Goal: Task Accomplishment & Management: Use online tool/utility

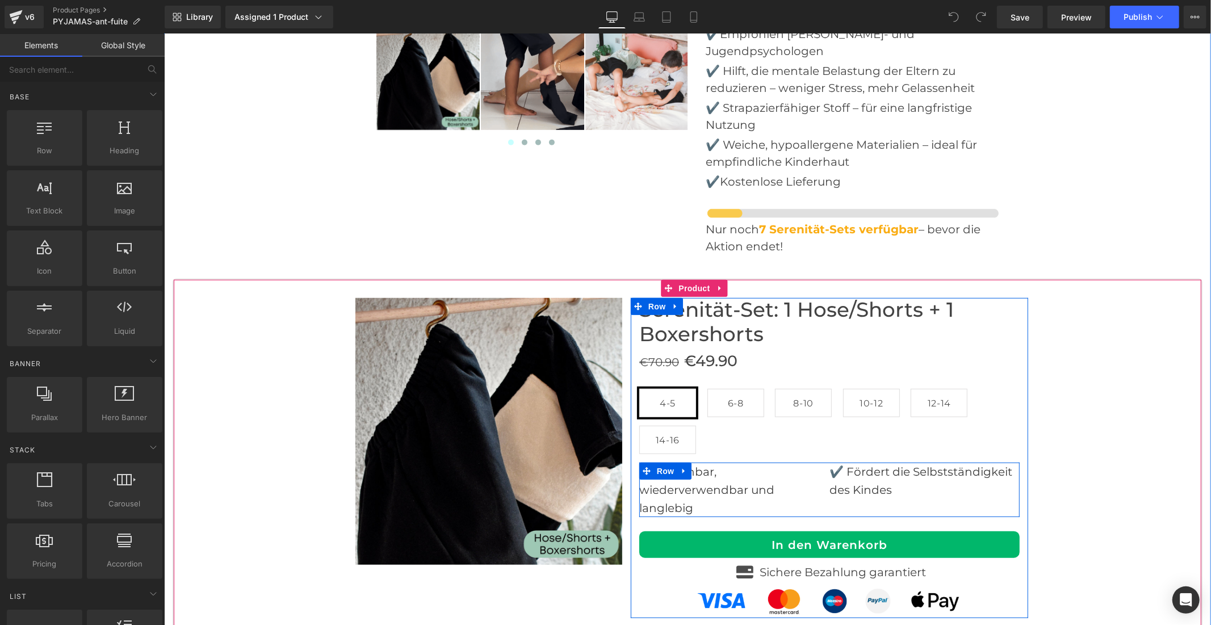
scroll to position [4289, 0]
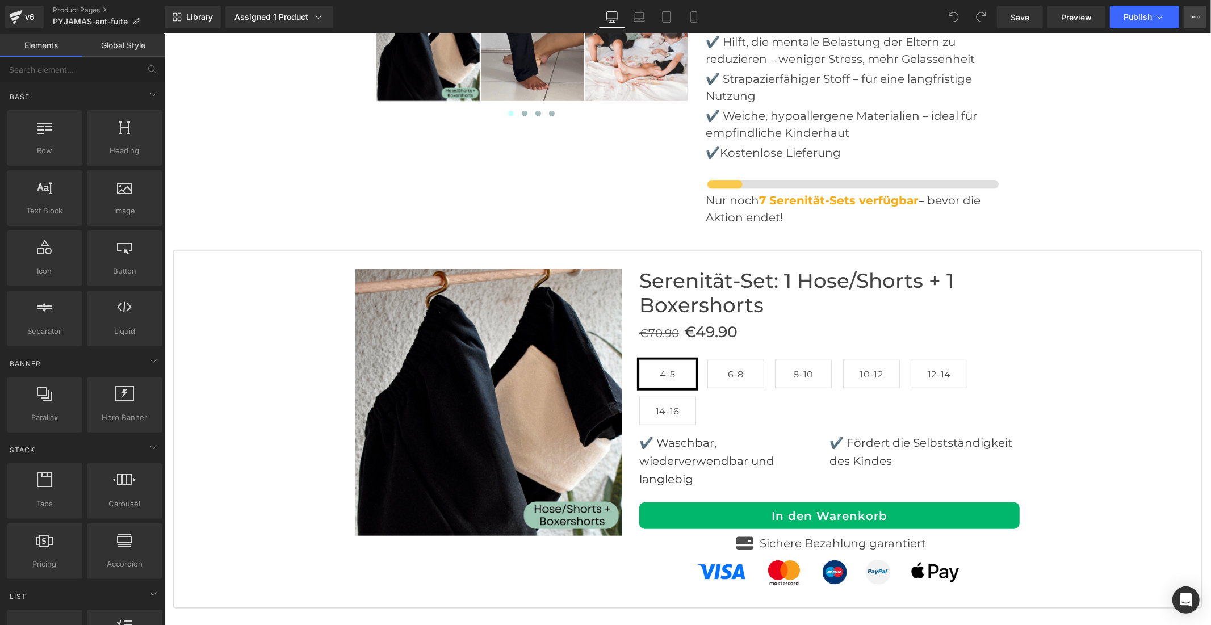
click at [1193, 20] on icon at bounding box center [1194, 16] width 9 height 9
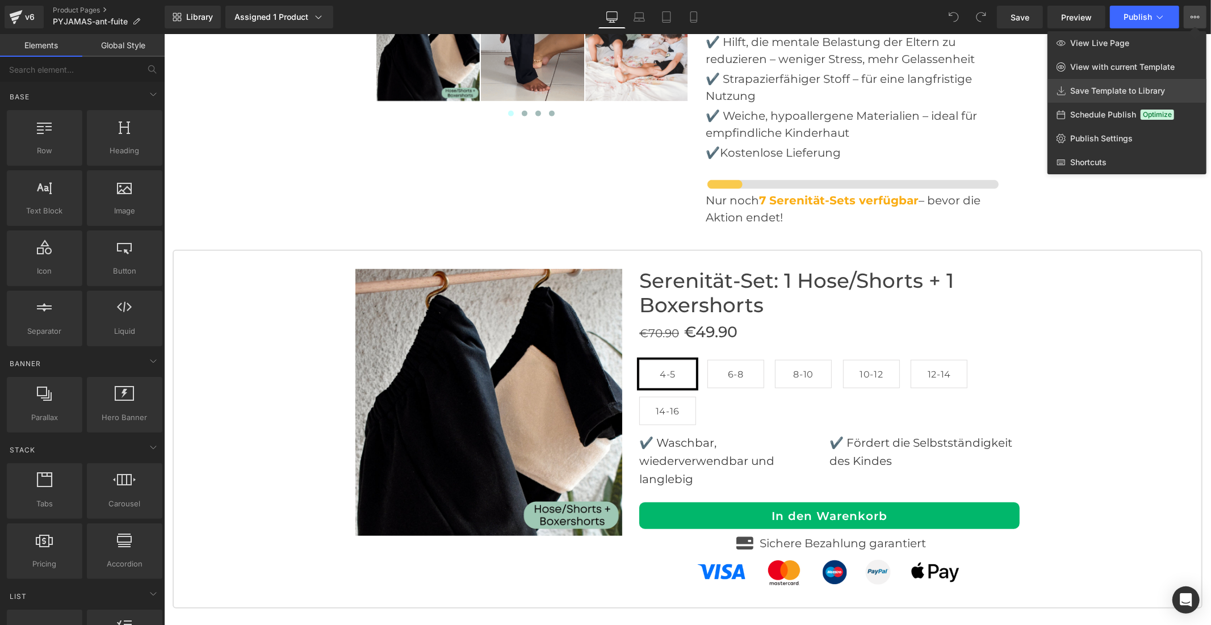
click at [1142, 89] on span "Save Template to Library" at bounding box center [1117, 91] width 95 height 10
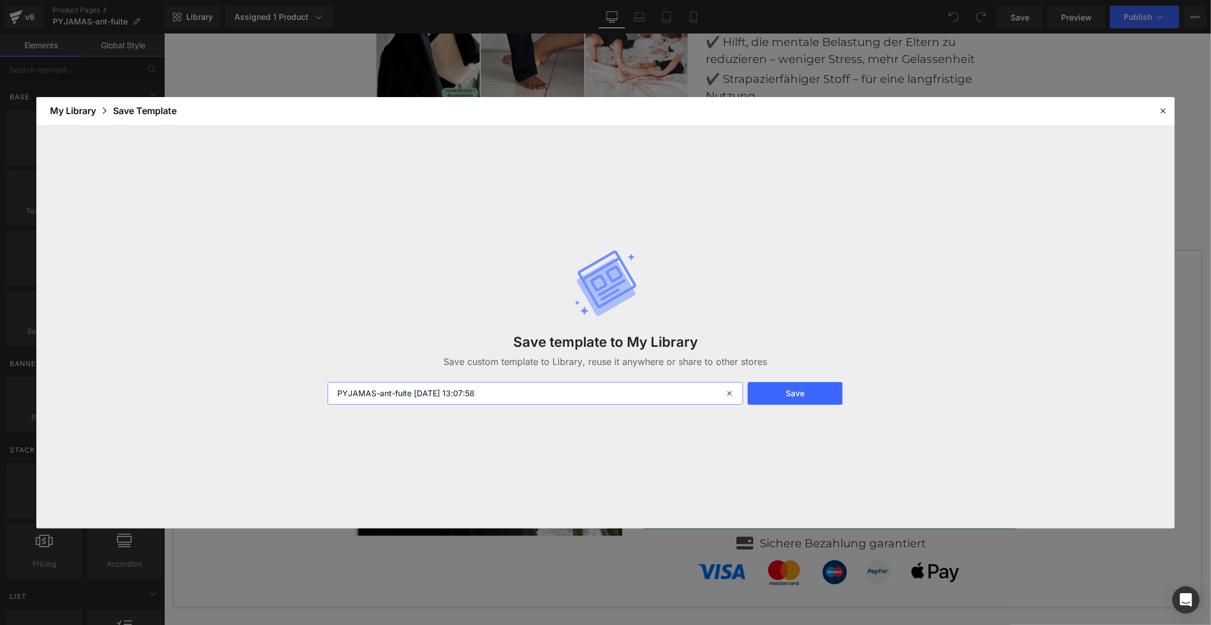
click at [502, 393] on input "PYJAMAS-ant-fuite [DATE] 13:07:58" at bounding box center [536, 393] width 416 height 23
drag, startPoint x: 502, startPoint y: 393, endPoint x: 308, endPoint y: 396, distance: 194.2
click at [309, 396] on div "Save template to My Library Save custom template to Library, reuse it anywhere …" at bounding box center [605, 326] width 1138 height 403
type input "page secours"
click at [774, 393] on button "Save" at bounding box center [795, 393] width 95 height 23
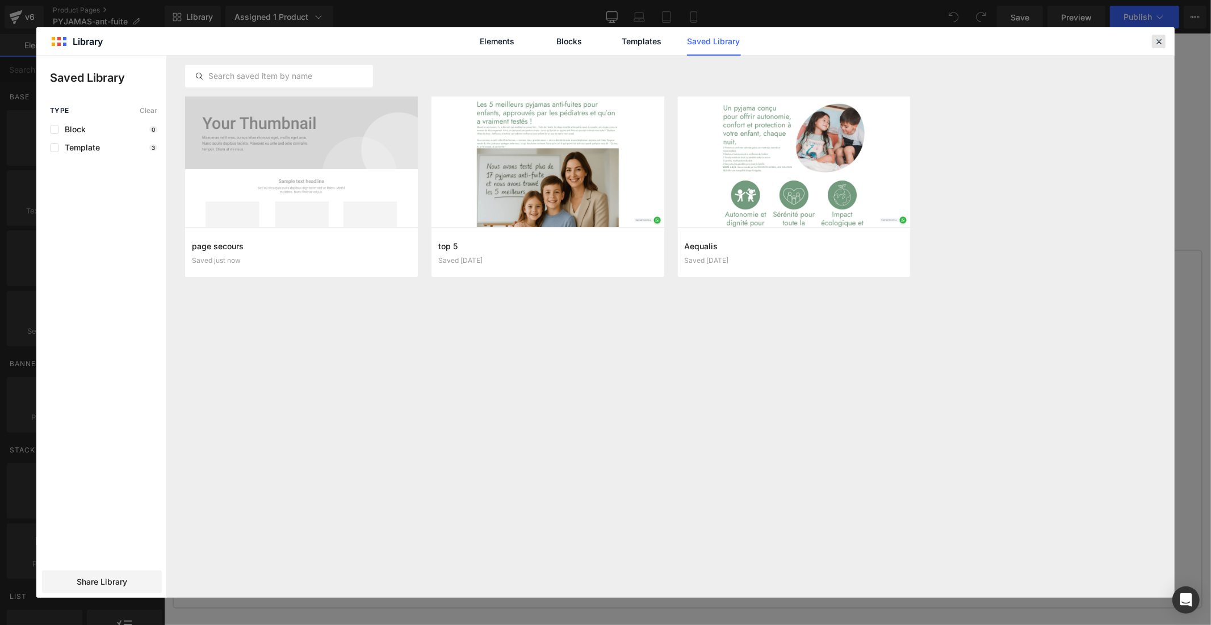
click at [1156, 40] on icon at bounding box center [1158, 41] width 10 height 10
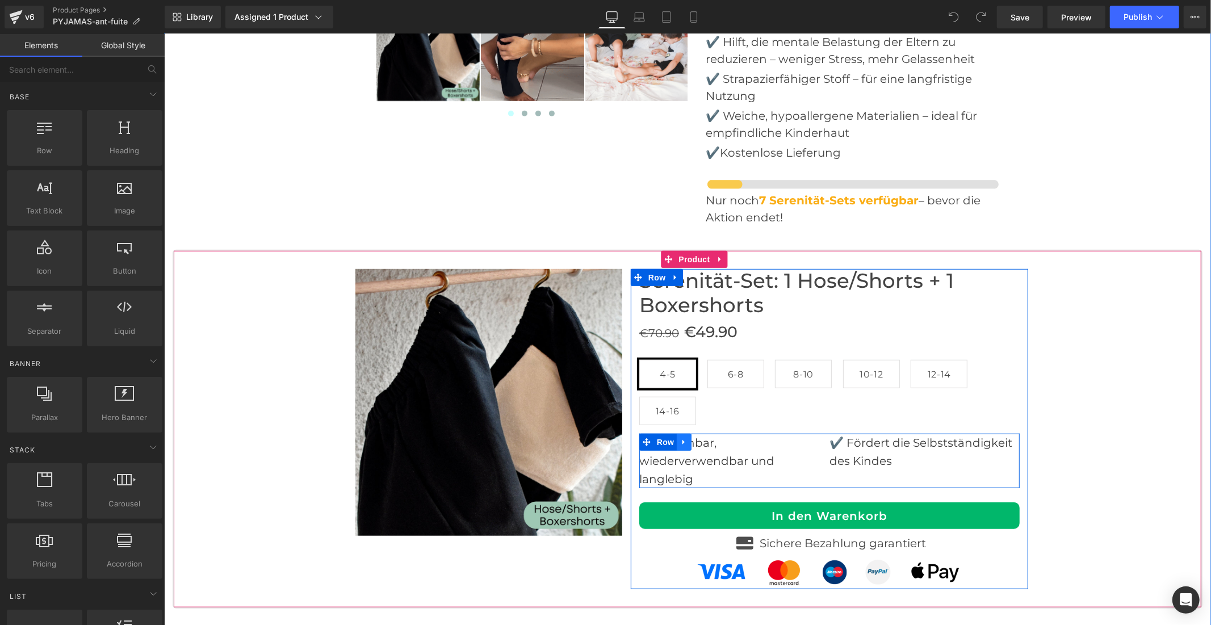
click at [682, 439] on icon at bounding box center [683, 441] width 2 height 5
click at [709, 438] on icon at bounding box center [713, 442] width 8 height 9
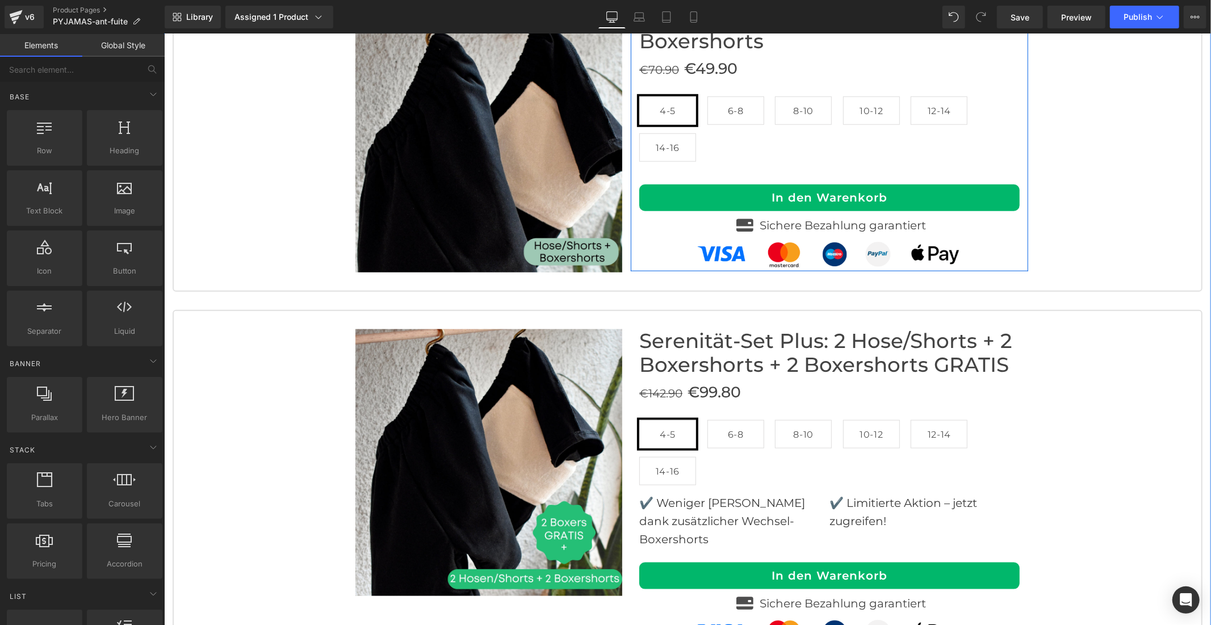
scroll to position [4617, 0]
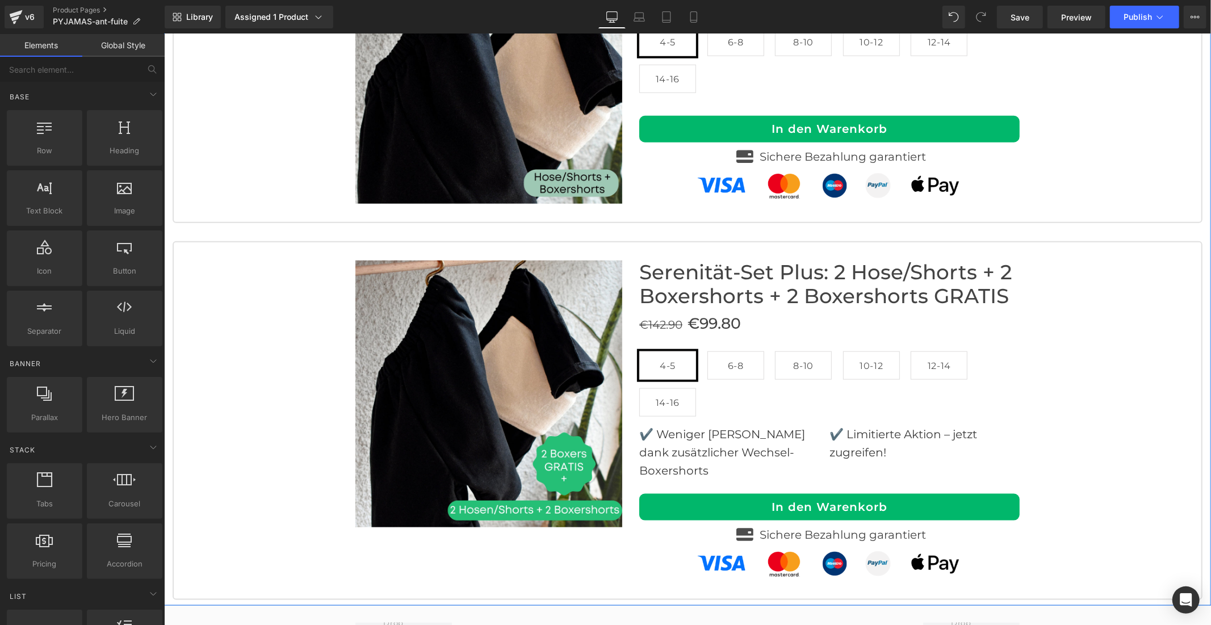
click at [773, 425] on p "✔️ Weniger [PERSON_NAME] dank zusätzlicher Wechsel-Boxershorts" at bounding box center [734, 452] width 190 height 54
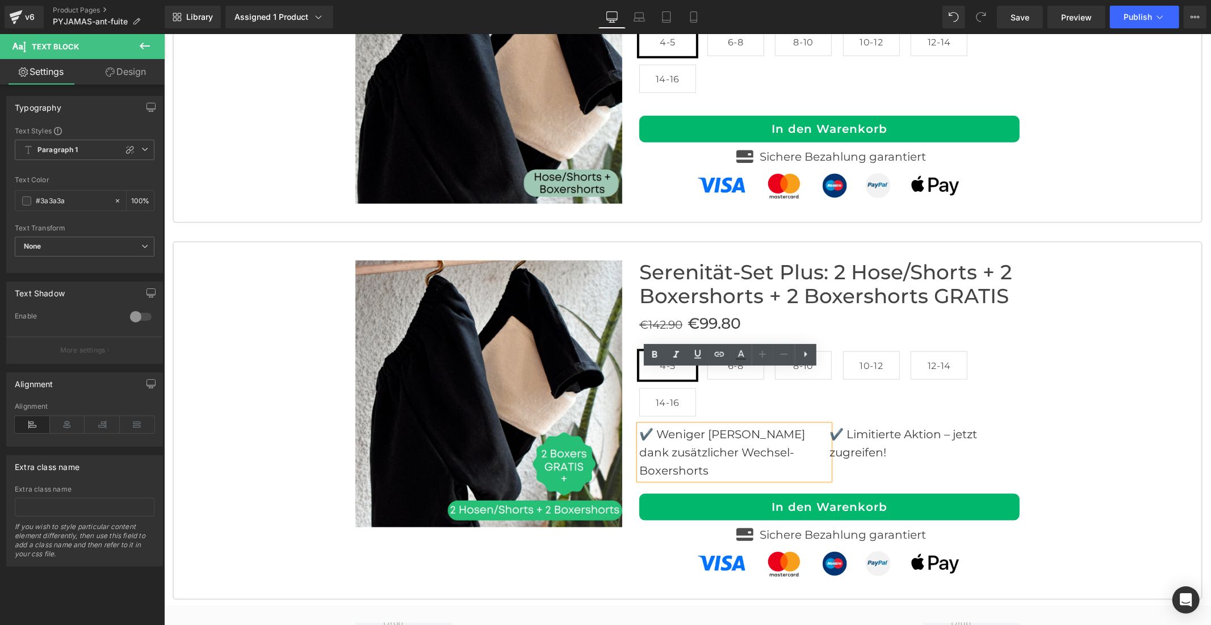
click at [1065, 371] on div "Sale Off (P) Image Row Serenität-Set Plus: 2 Hose/Shorts + 2 Boxershorts + 2 Bo…" at bounding box center [687, 420] width 1008 height 320
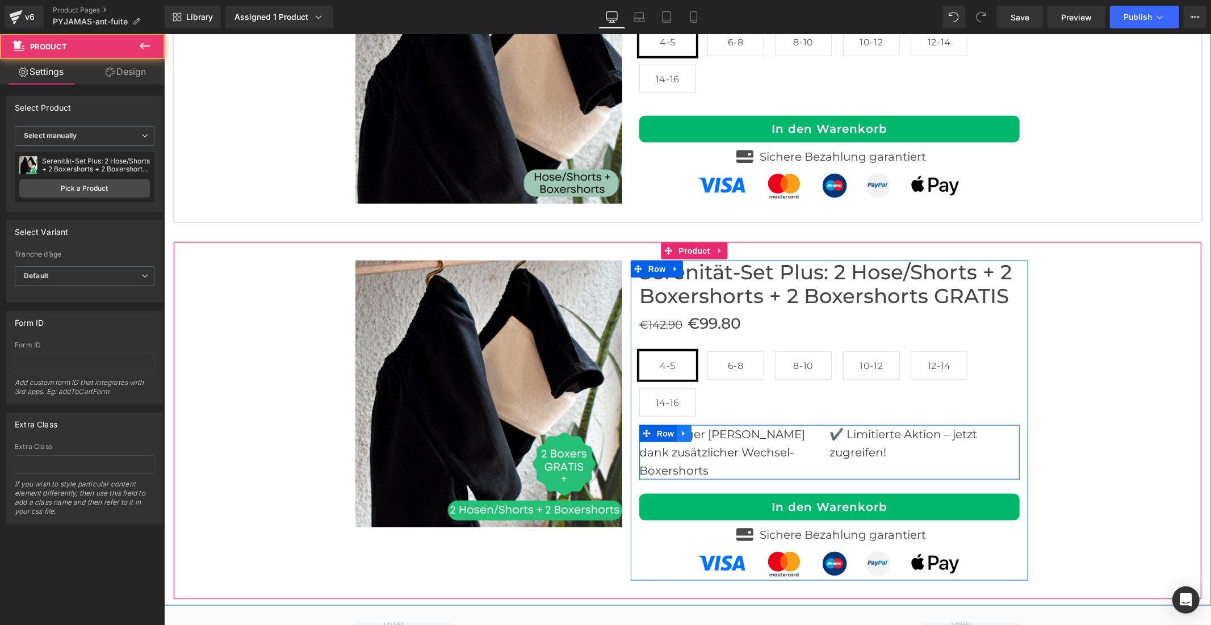
click at [679, 429] on icon at bounding box center [683, 433] width 8 height 9
click at [709, 429] on icon at bounding box center [713, 433] width 8 height 8
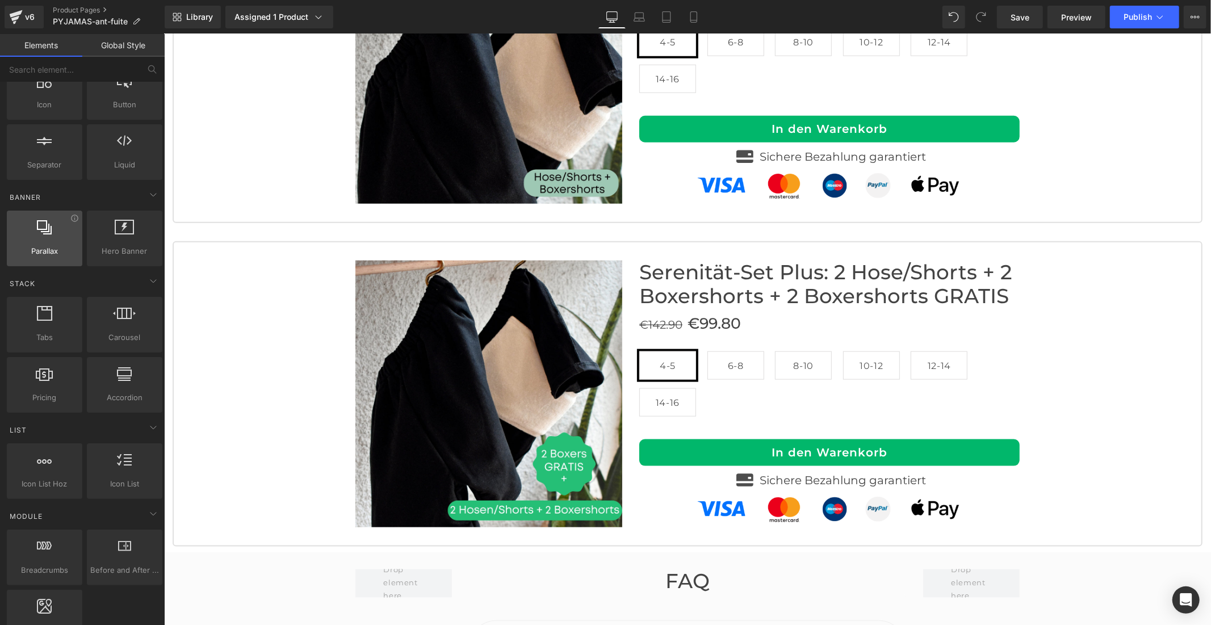
scroll to position [189, 0]
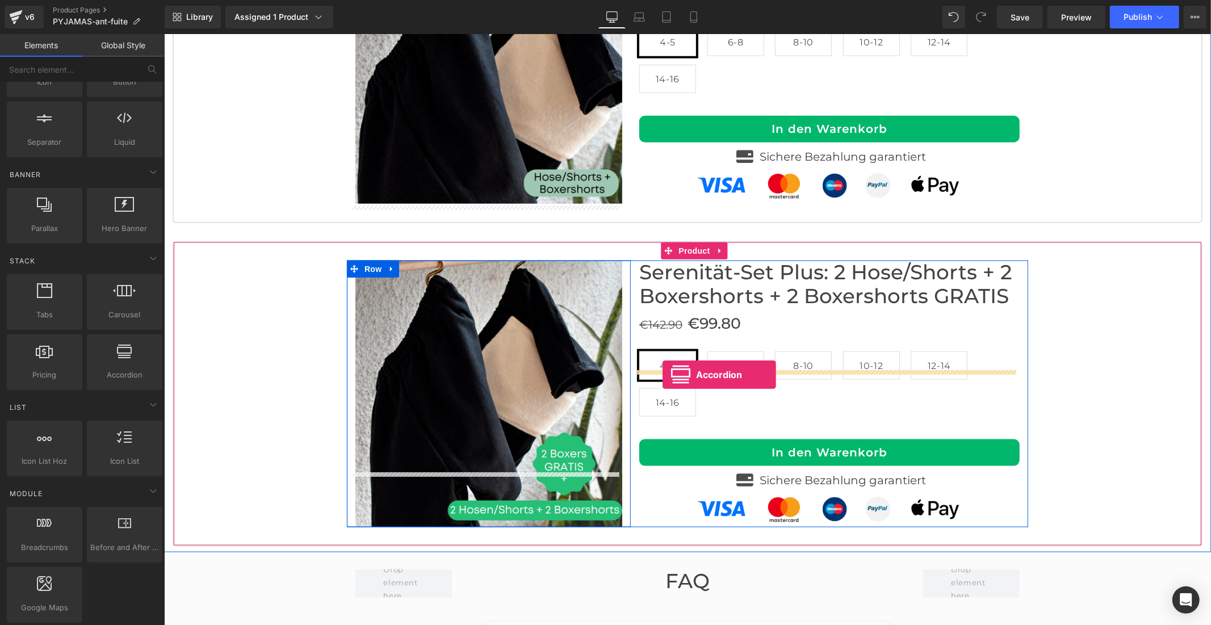
drag, startPoint x: 271, startPoint y: 398, endPoint x: 662, endPoint y: 374, distance: 391.3
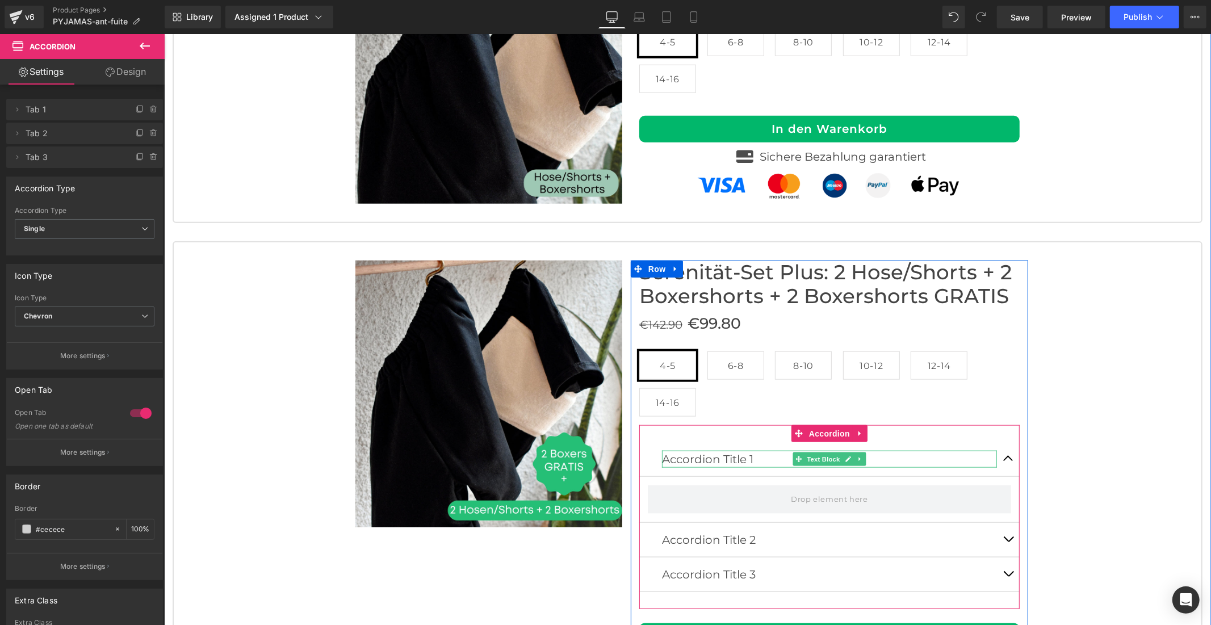
click at [681, 450] on p "Accordion Title 1" at bounding box center [828, 458] width 335 height 17
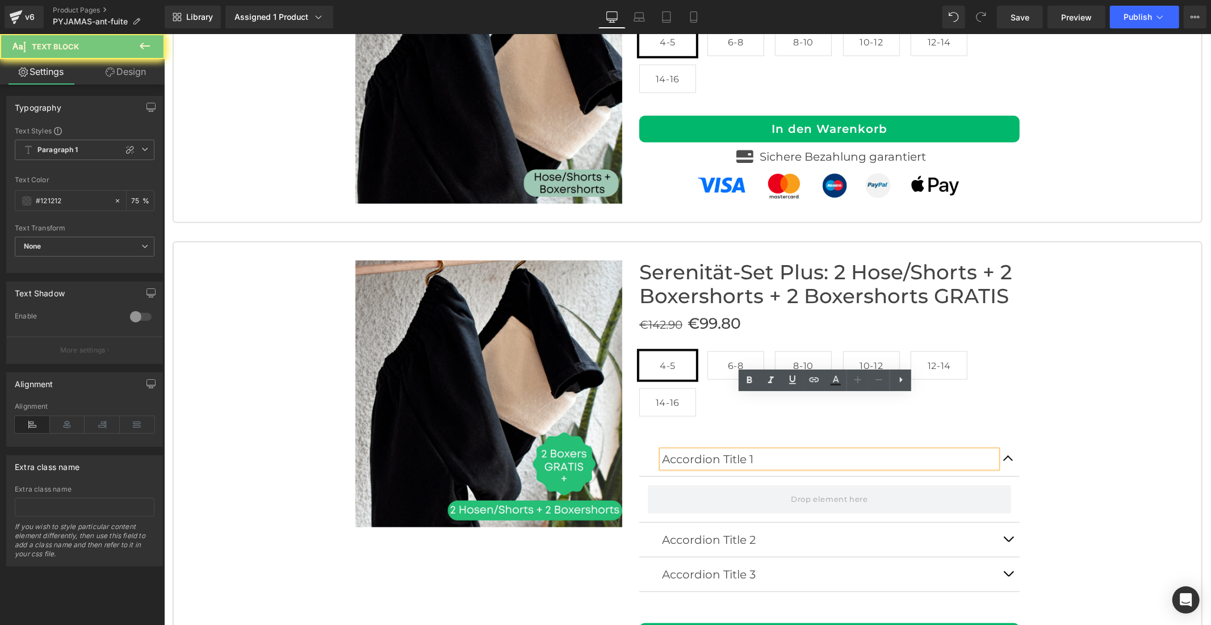
click at [681, 450] on p "Accordion Title 1" at bounding box center [828, 458] width 335 height 17
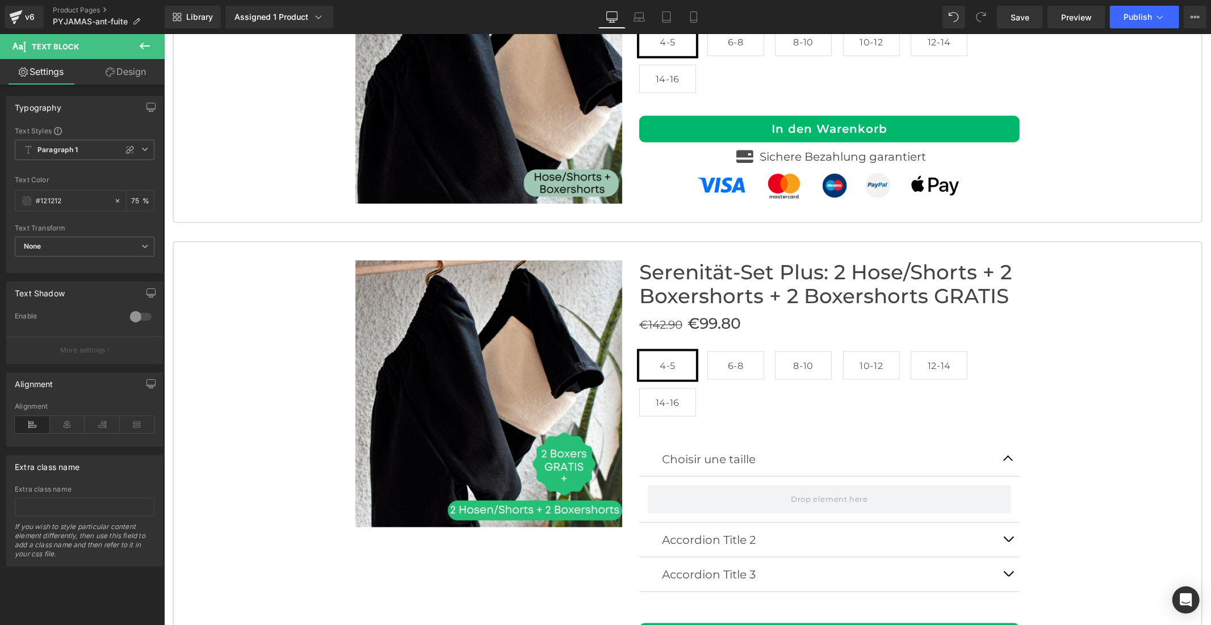
click at [140, 46] on icon at bounding box center [145, 46] width 10 height 7
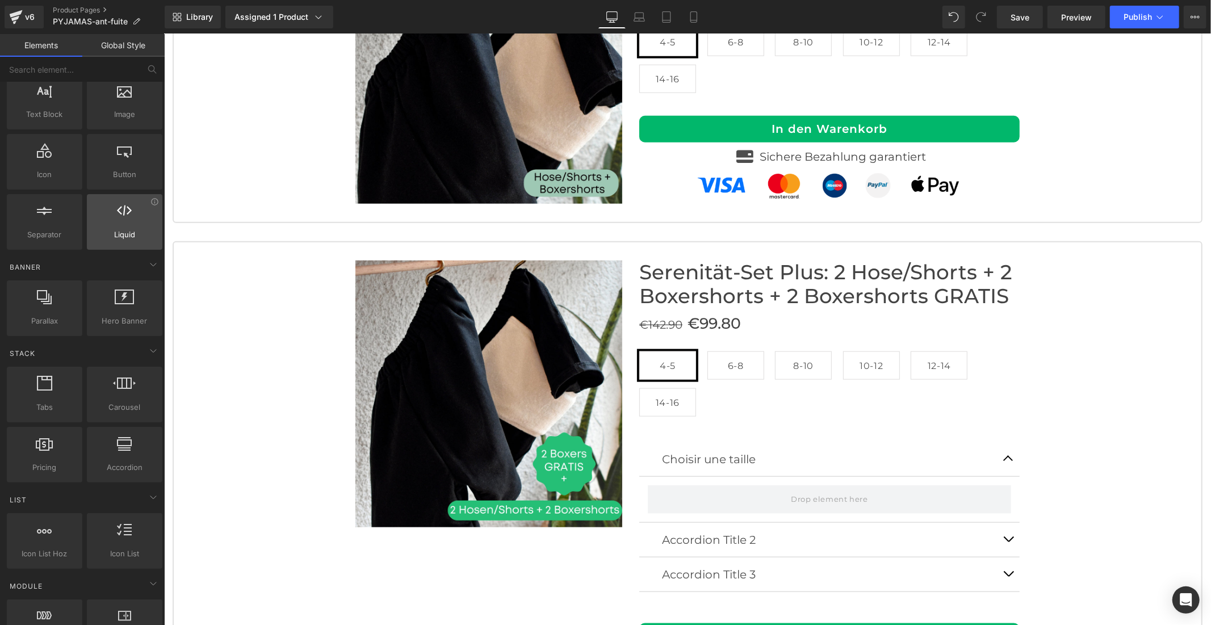
scroll to position [0, 0]
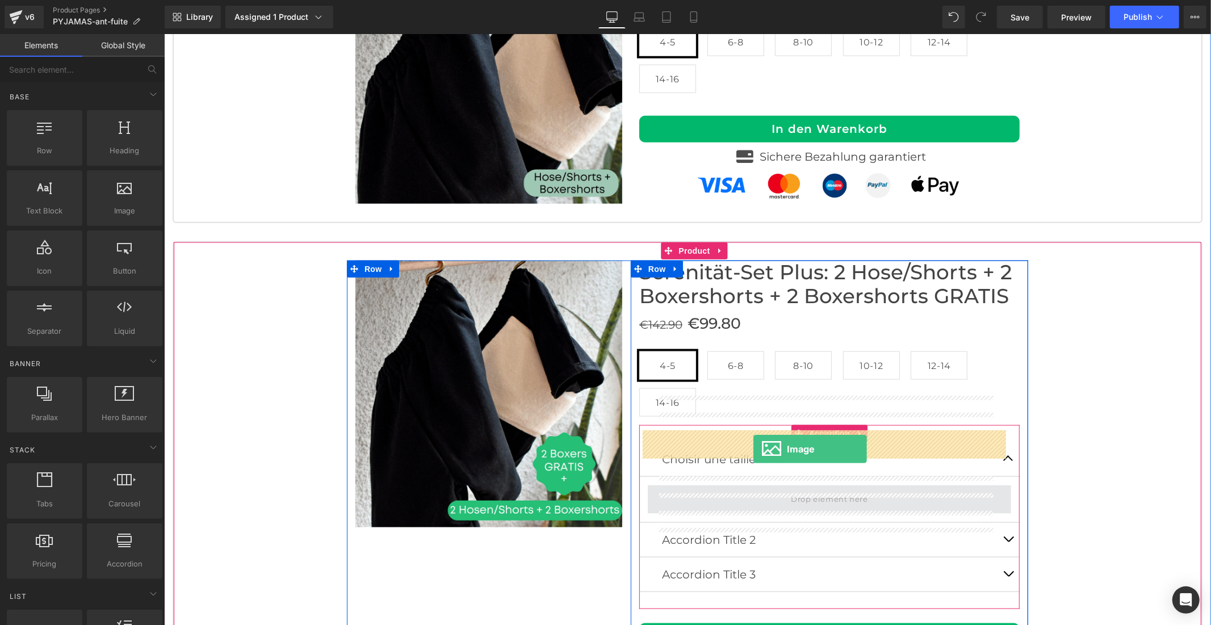
drag, startPoint x: 294, startPoint y: 250, endPoint x: 753, endPoint y: 448, distance: 499.8
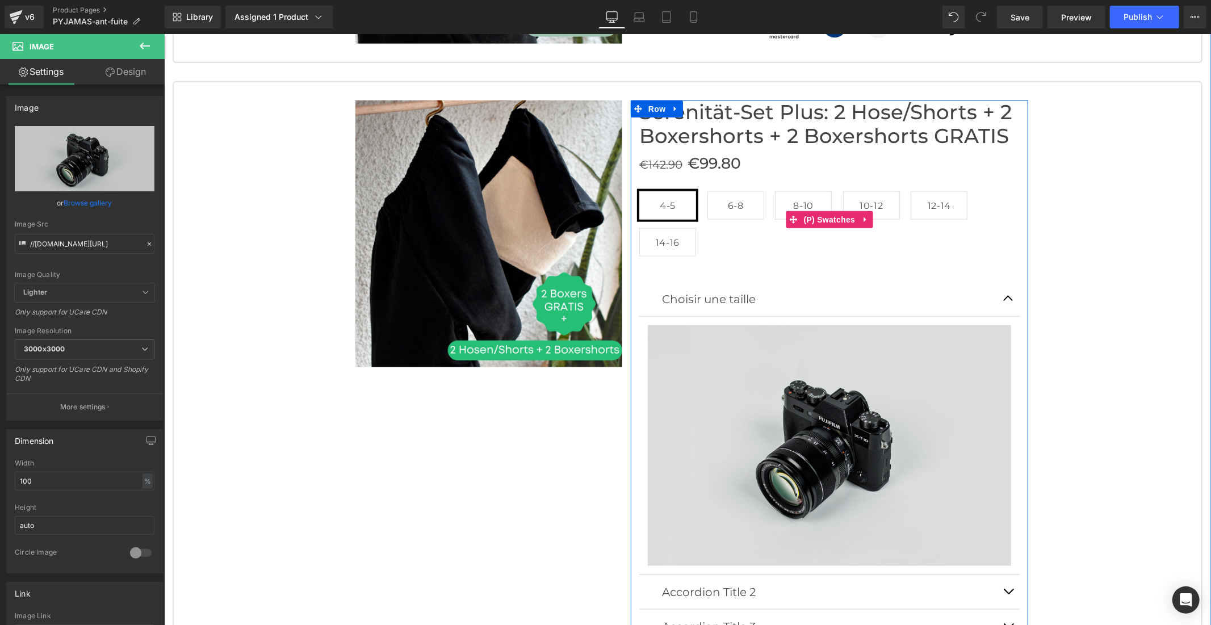
scroll to position [4806, 0]
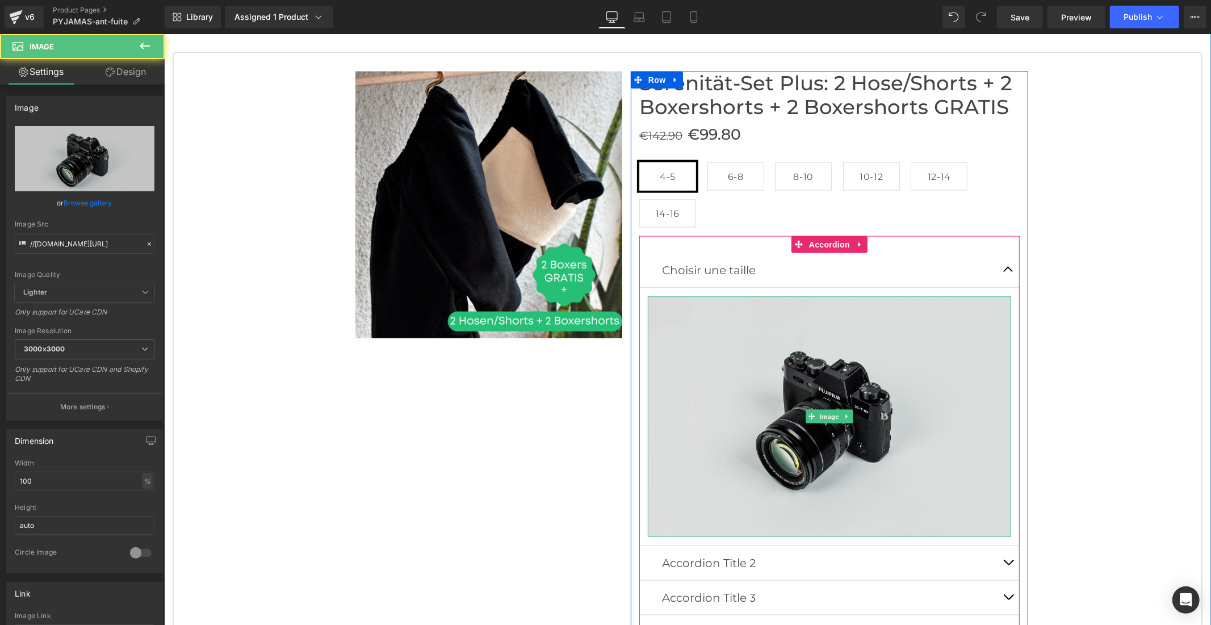
click at [776, 327] on img at bounding box center [828, 416] width 363 height 241
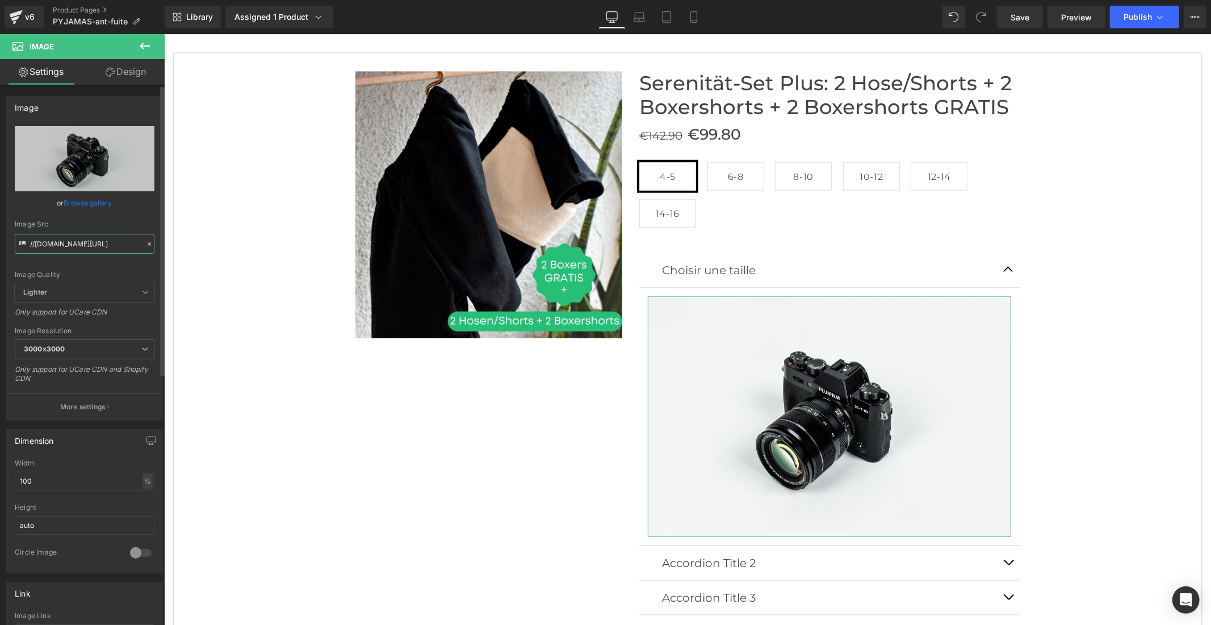
click at [108, 245] on input "//[DOMAIN_NAME][URL]" at bounding box center [85, 244] width 140 height 20
paste input "[URL][DOMAIN_NAME]"
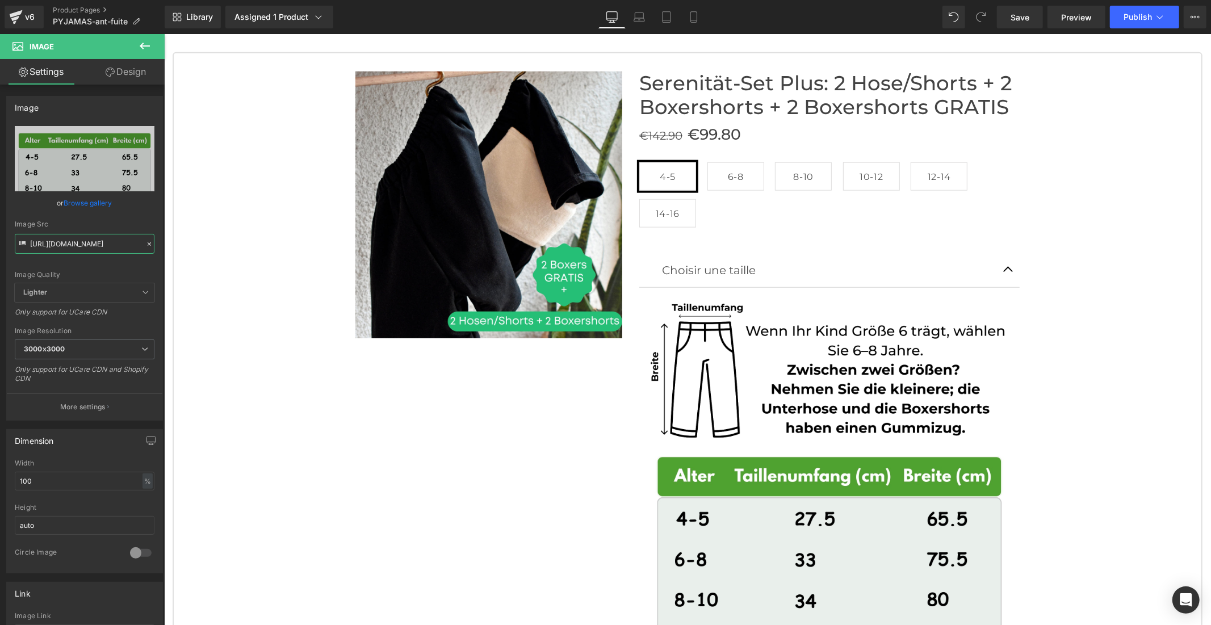
type input "[URL][DOMAIN_NAME]"
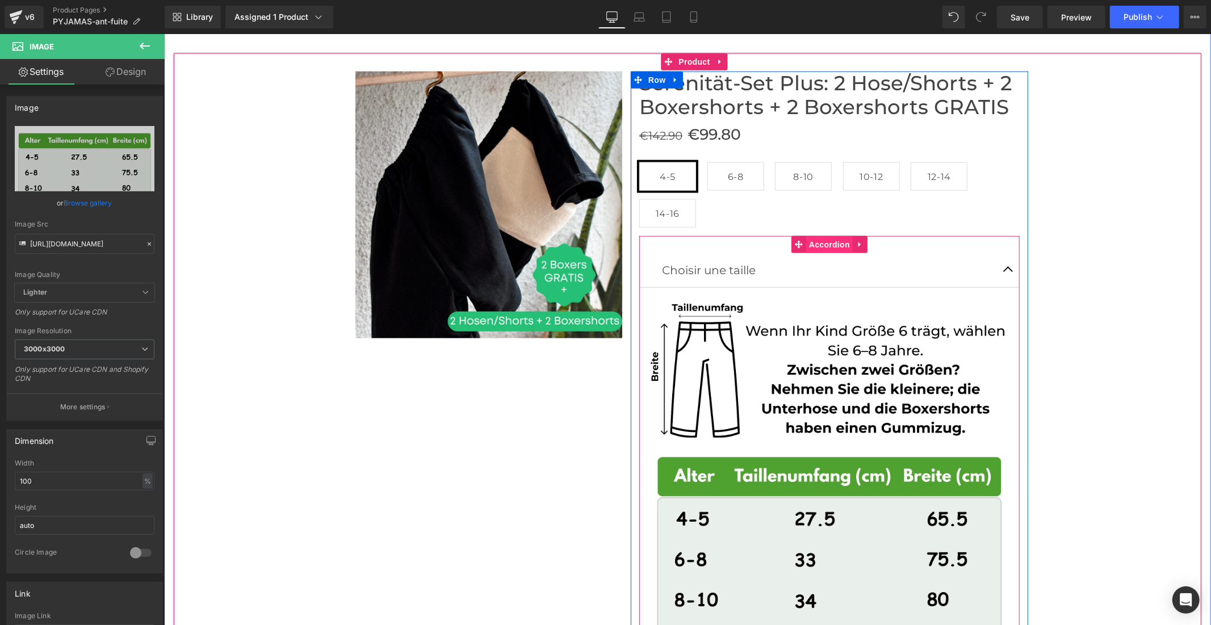
click at [815, 236] on span "Accordion" at bounding box center [828, 244] width 47 height 17
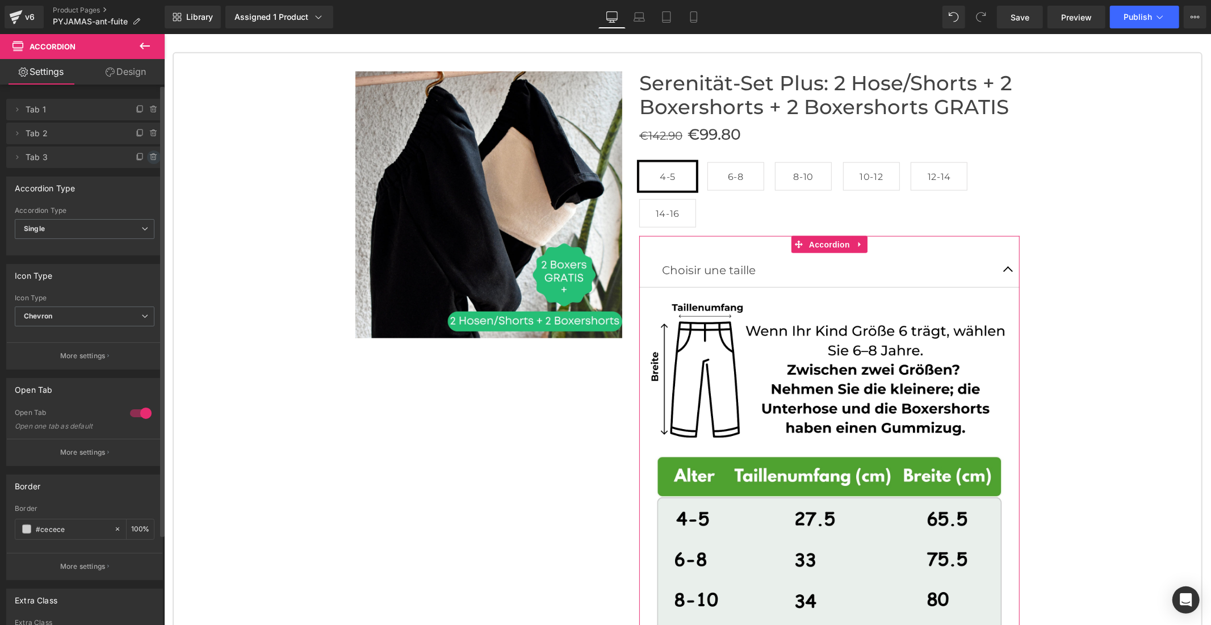
click at [150, 155] on icon at bounding box center [153, 155] width 6 height 0
click at [144, 157] on button "Delete" at bounding box center [142, 157] width 36 height 15
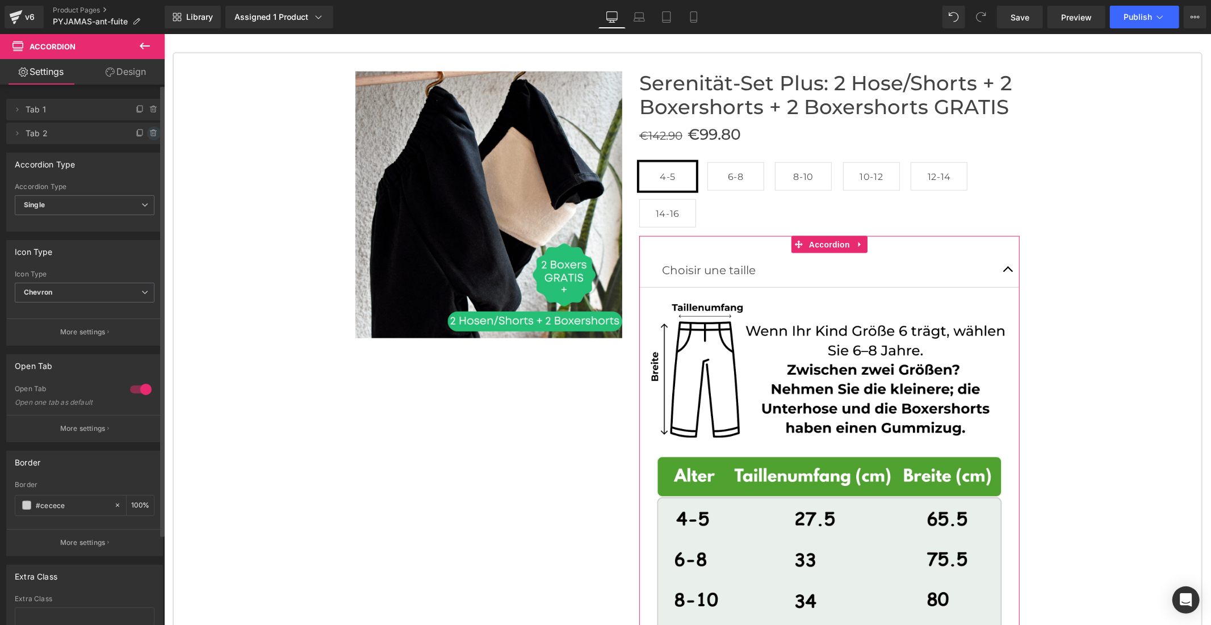
click at [151, 135] on icon at bounding box center [153, 133] width 5 height 5
click at [144, 135] on button "Delete" at bounding box center [142, 134] width 36 height 15
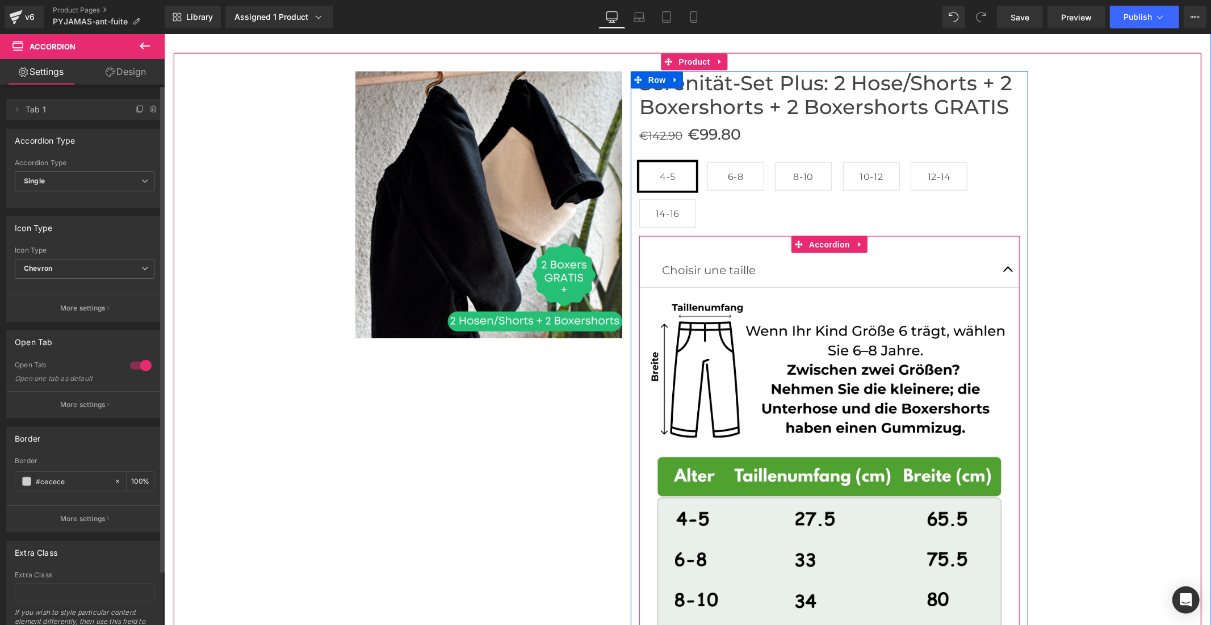
click at [1001, 253] on button "button" at bounding box center [1007, 270] width 23 height 34
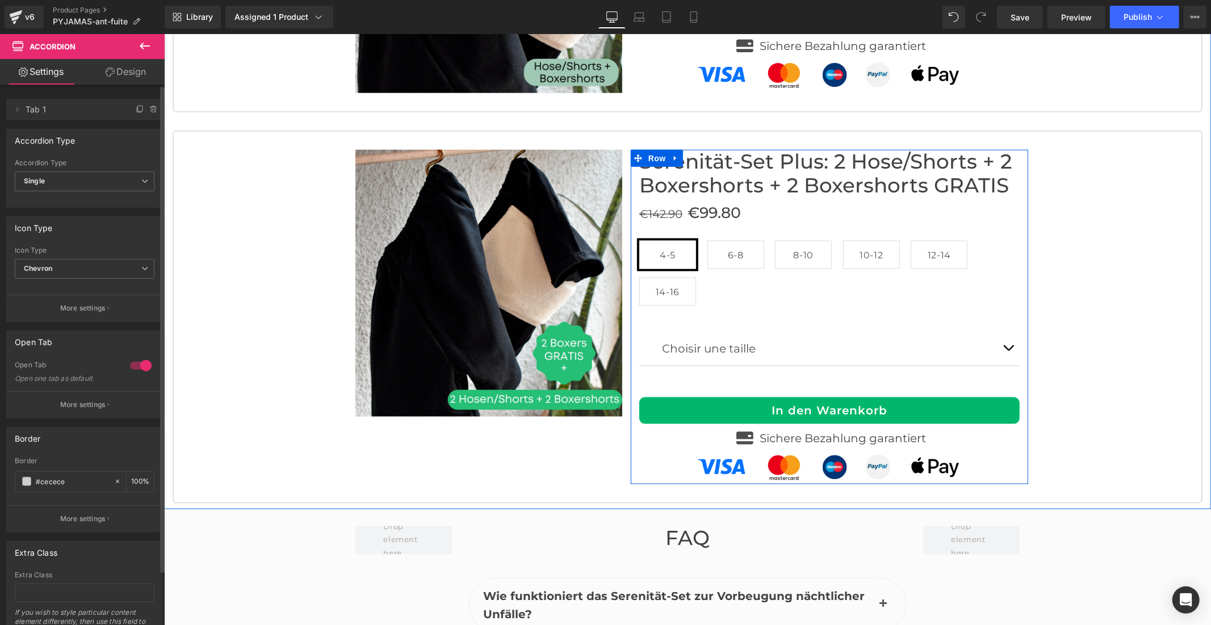
scroll to position [4680, 0]
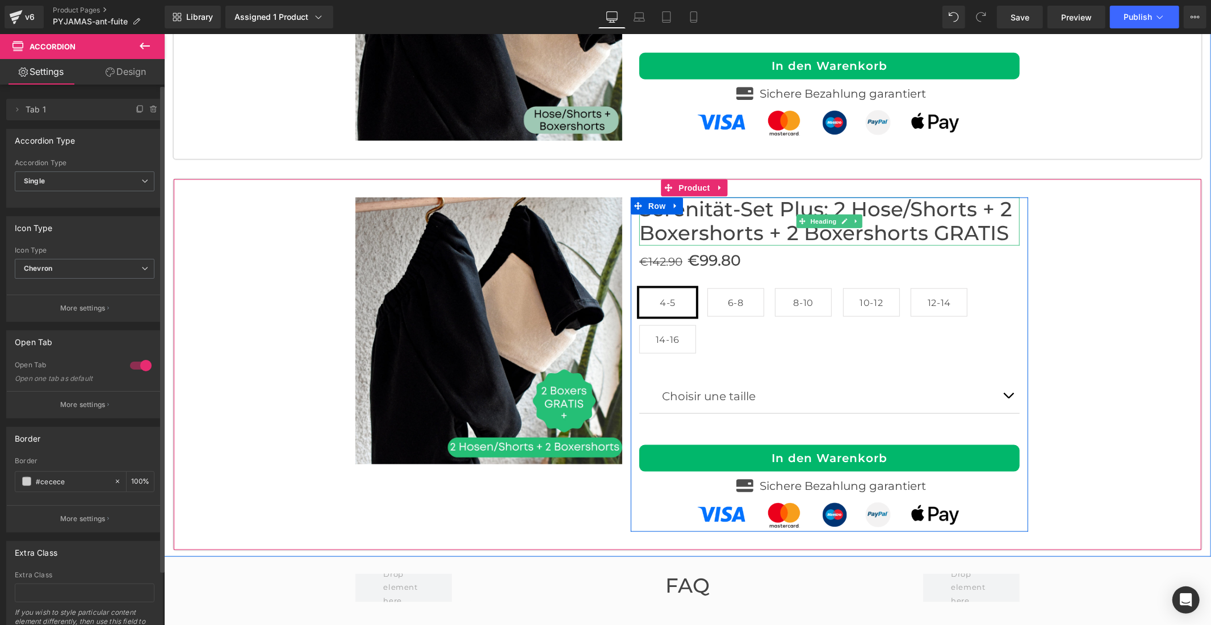
click at [687, 196] on font "Serenität-Set Plus: 2 Hose/Shorts + 2 Boxershorts + 2 Boxershorts GRATIS" at bounding box center [825, 220] width 372 height 49
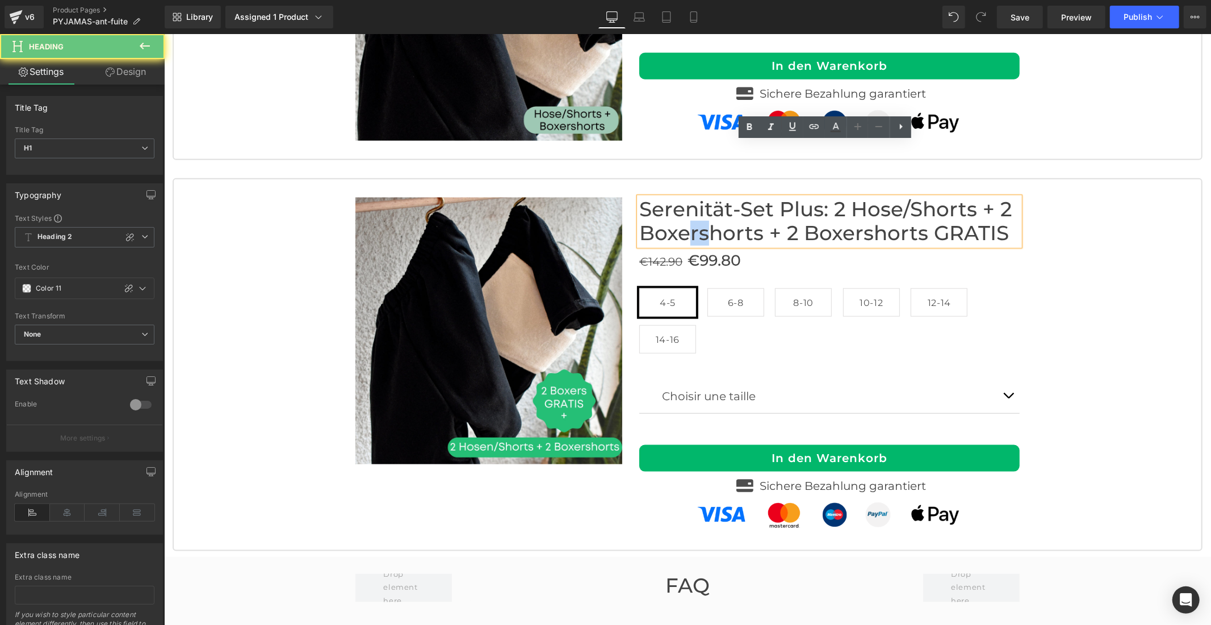
drag, startPoint x: 687, startPoint y: 180, endPoint x: 726, endPoint y: 178, distance: 38.6
click at [703, 196] on font "Serenität-Set Plus: 2 Hose/Shorts + 2 Boxershorts + 2 Boxershorts GRATIS" at bounding box center [825, 220] width 372 height 49
click at [832, 129] on icon at bounding box center [836, 127] width 14 height 14
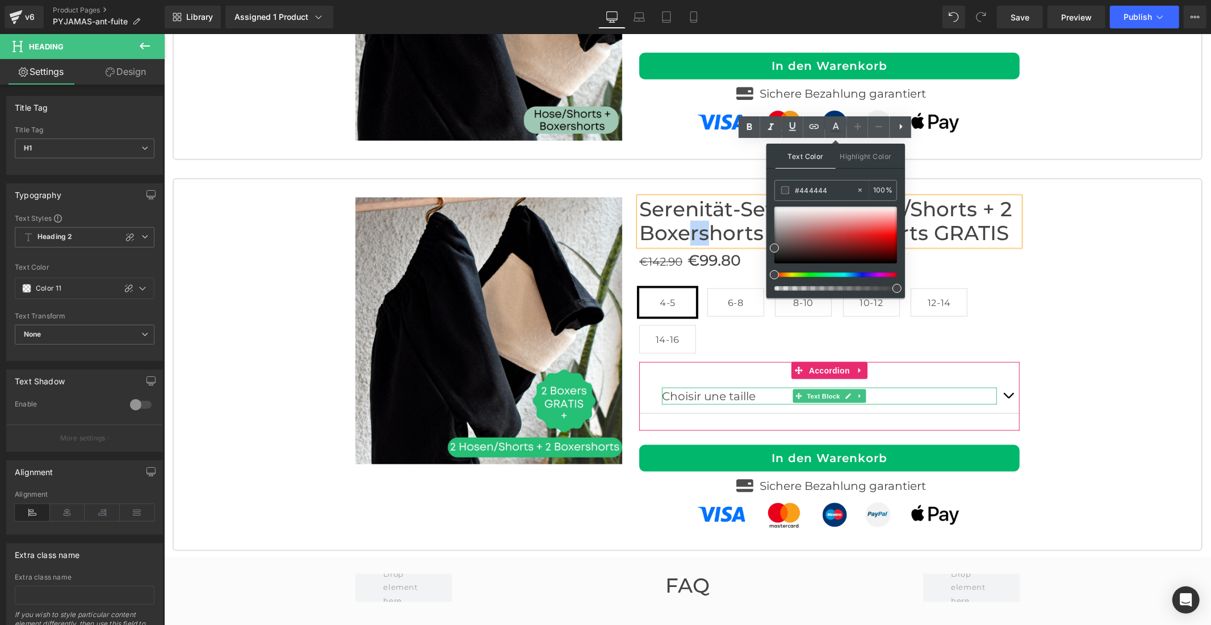
click at [698, 387] on p "Choisir une taille" at bounding box center [828, 395] width 335 height 17
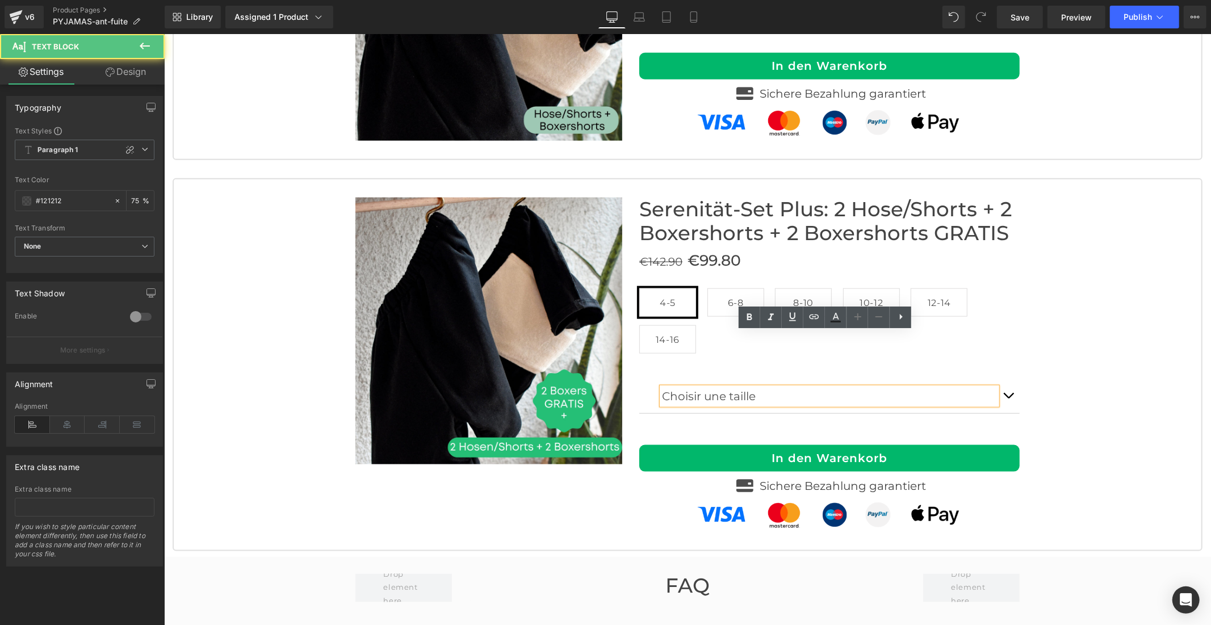
click at [699, 387] on p "Choisir une taille" at bounding box center [828, 395] width 335 height 17
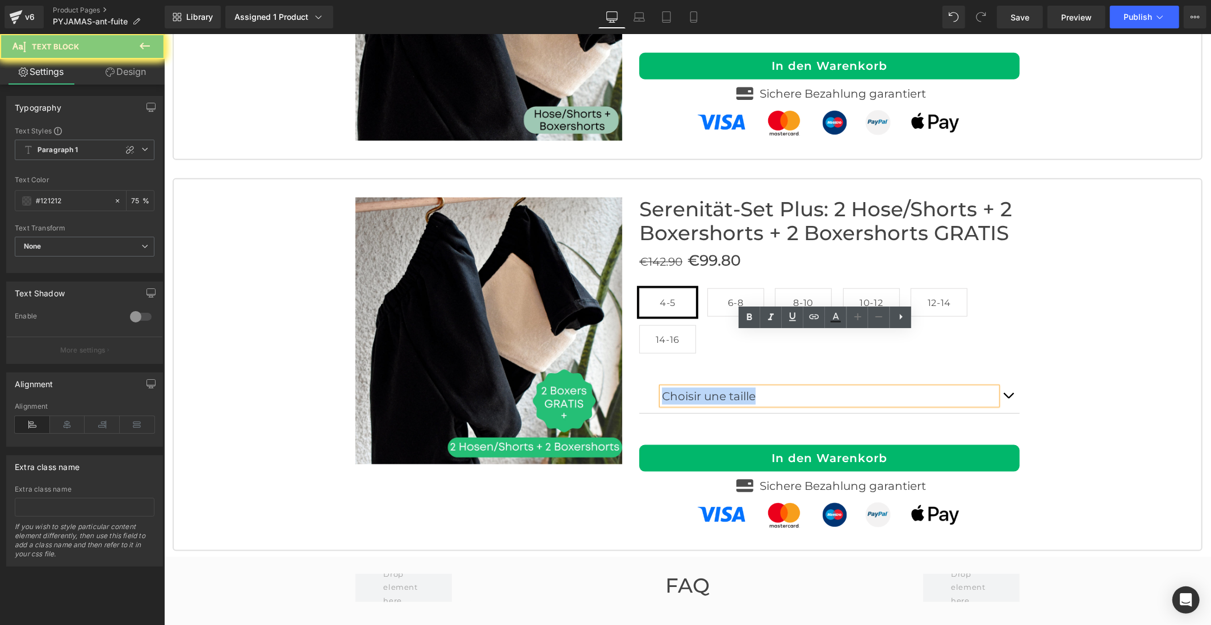
click at [699, 387] on p "Choisir une taille" at bounding box center [828, 395] width 335 height 17
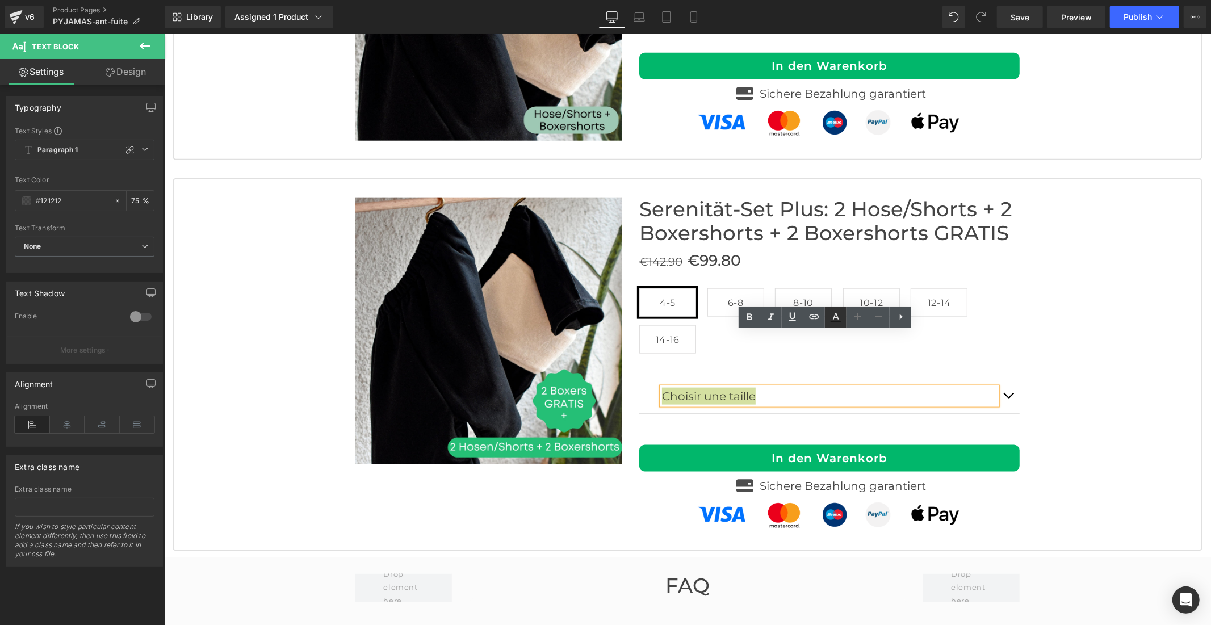
click at [834, 316] on icon at bounding box center [836, 316] width 6 height 7
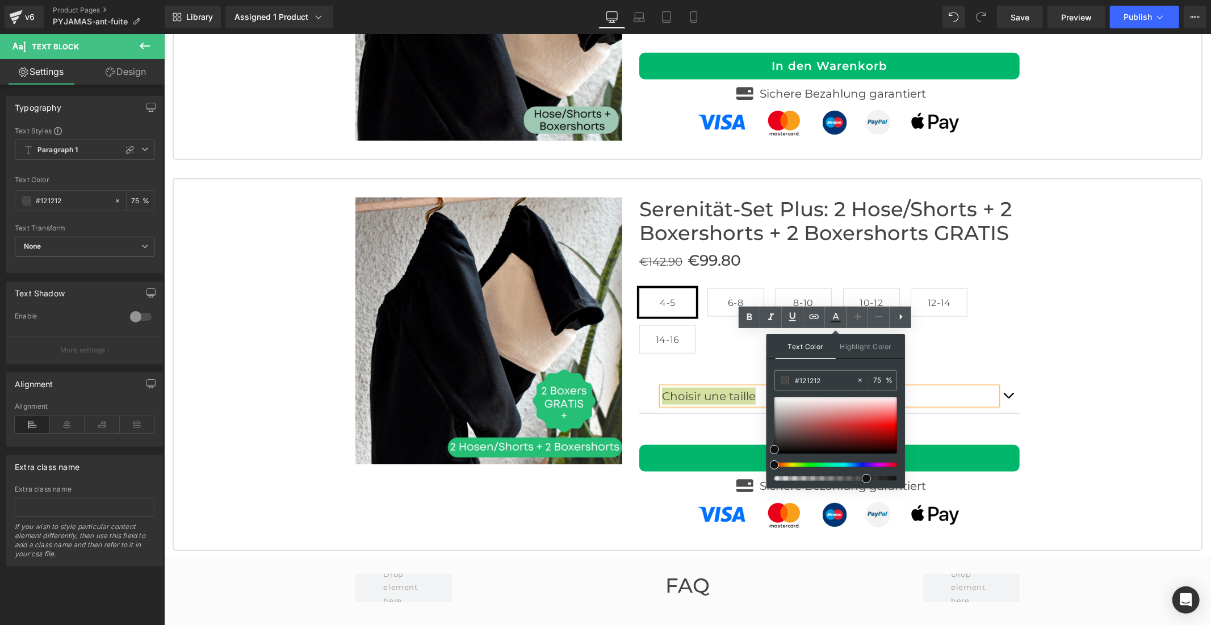
drag, startPoint x: 826, startPoint y: 378, endPoint x: 772, endPoint y: 381, distance: 54.0
click at [772, 381] on div "Text Color Highlight Color #333333 #444444 100 % transparent 0 %" at bounding box center [835, 411] width 139 height 154
type input "444444"
click at [839, 320] on icon at bounding box center [836, 317] width 14 height 14
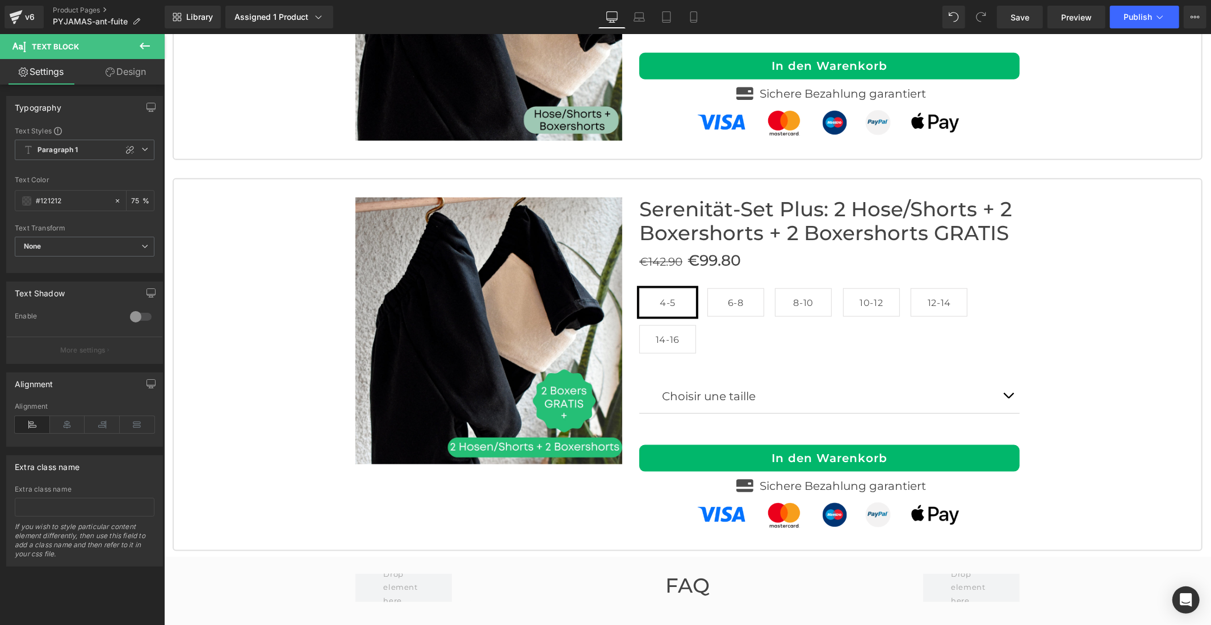
click at [111, 73] on icon at bounding box center [110, 72] width 9 height 9
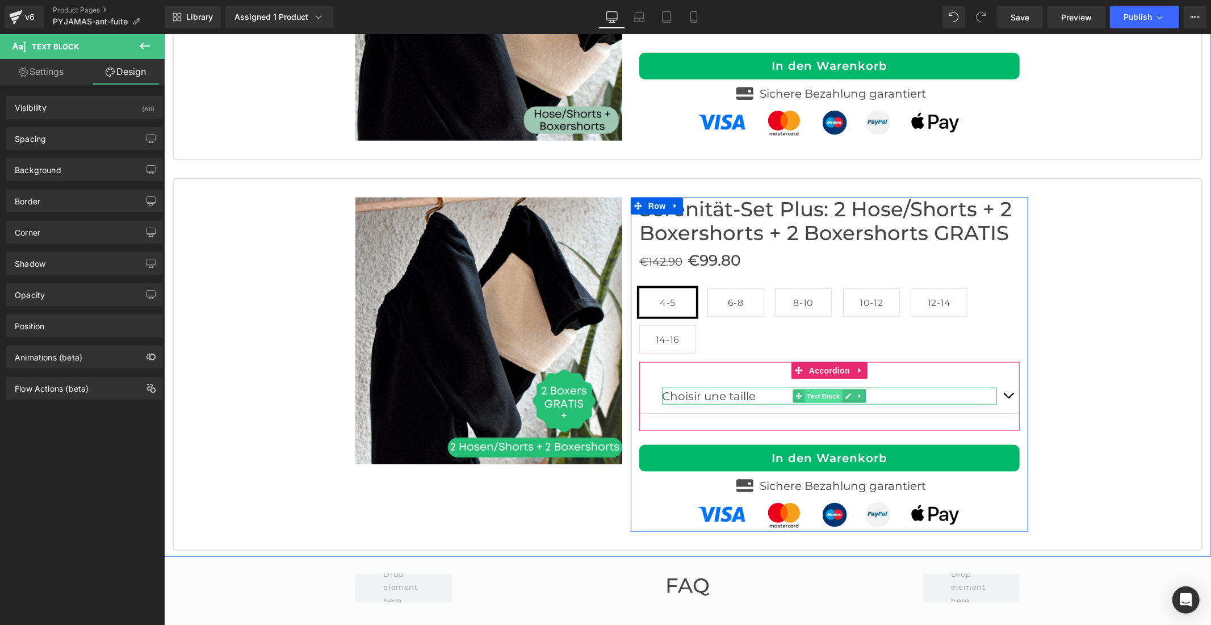
click at [818, 389] on span "Text Block" at bounding box center [822, 396] width 37 height 14
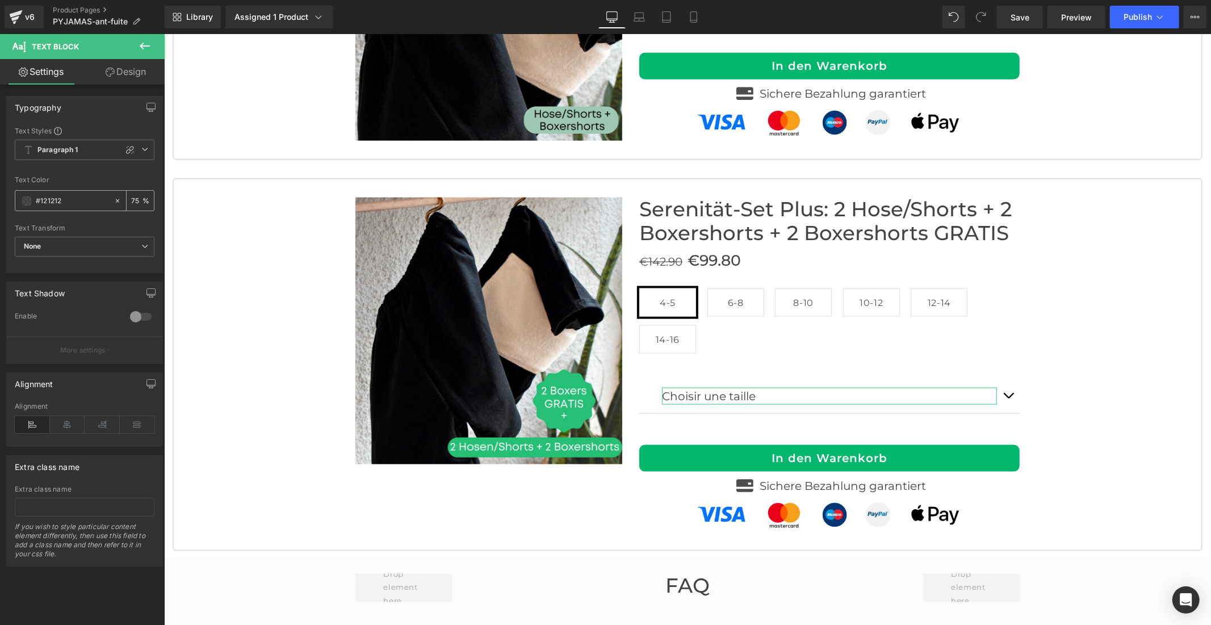
click at [69, 199] on input "#121212" at bounding box center [72, 201] width 73 height 12
drag, startPoint x: 69, startPoint y: 199, endPoint x: 0, endPoint y: 199, distance: 68.7
click at [0, 199] on div "Typography Text Styles Custom Paragraph 1 Paragraph 2 Paragraph 3 Paragraph 4 P…" at bounding box center [85, 180] width 170 height 186
click at [27, 206] on div at bounding box center [64, 201] width 98 height 20
click at [27, 202] on span at bounding box center [26, 200] width 9 height 9
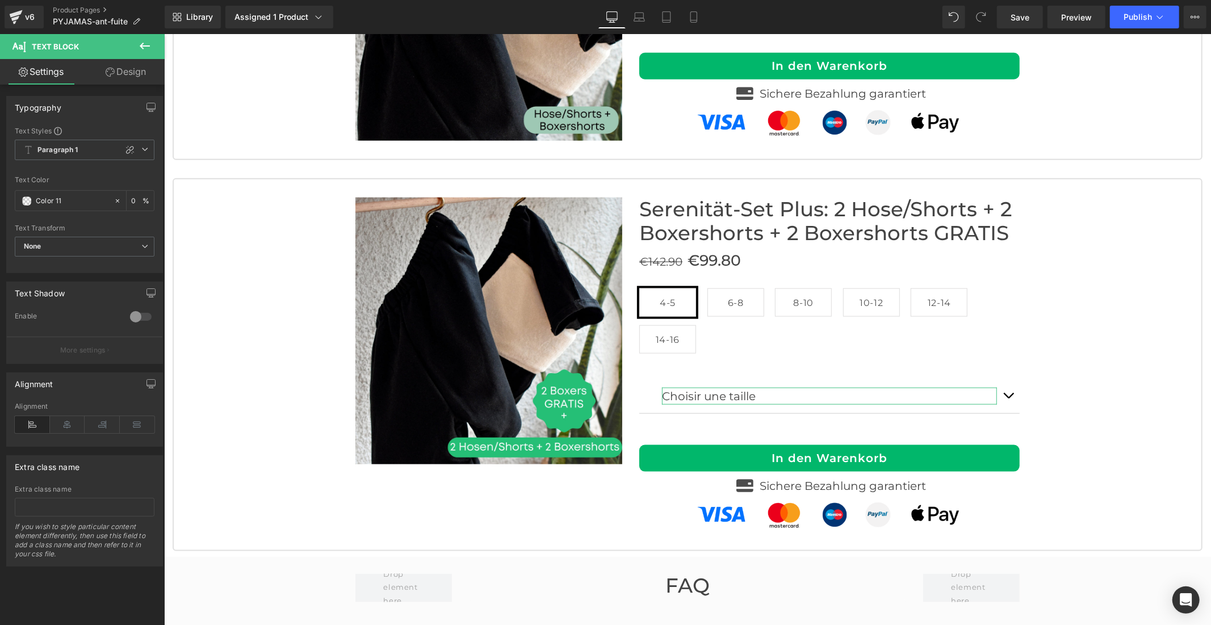
type input "Color 11"
click at [89, 182] on div "Text Color" at bounding box center [85, 180] width 140 height 8
click at [21, 202] on div "Color 11" at bounding box center [64, 201] width 98 height 20
click at [25, 202] on span at bounding box center [26, 200] width 9 height 9
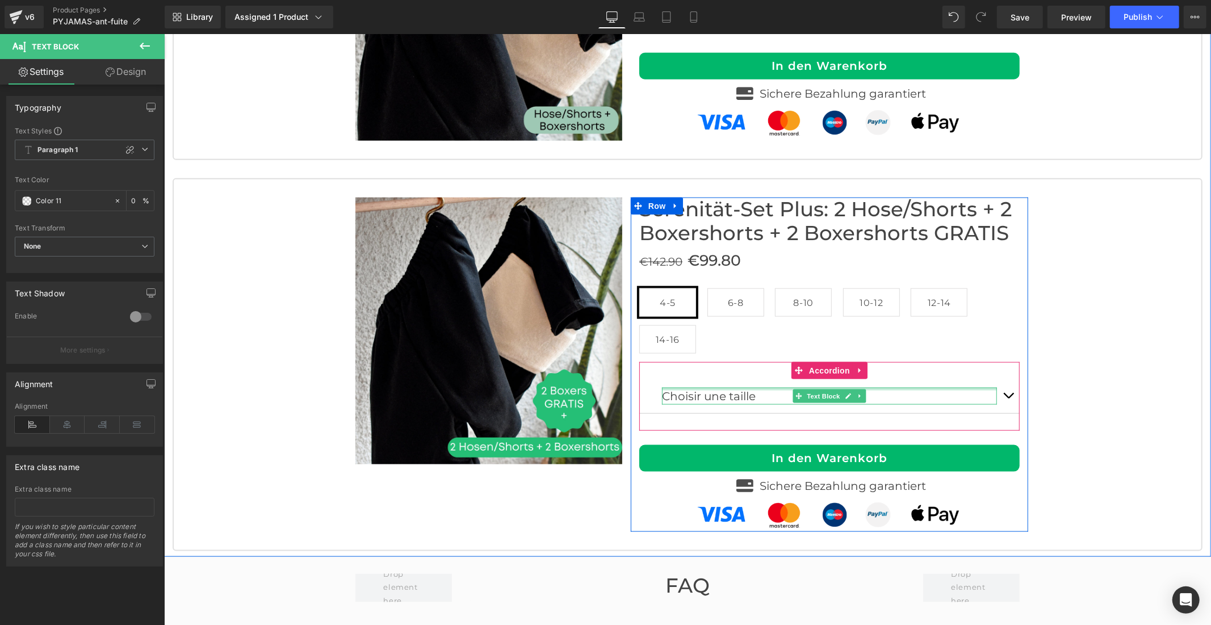
click at [763, 387] on div at bounding box center [828, 388] width 335 height 3
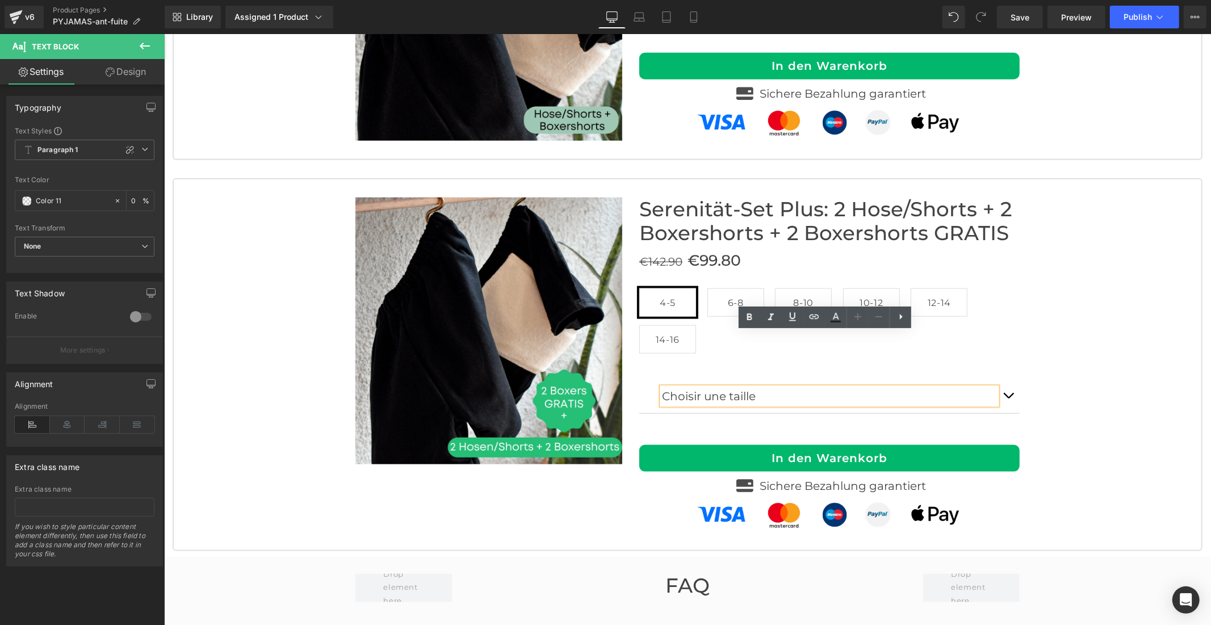
click at [1100, 310] on div "Sale Off (P) Image Row Serenität-Set Plus: 2 Hose/Shorts + 2 Boxershorts + 2 Bo…" at bounding box center [687, 364] width 1008 height 334
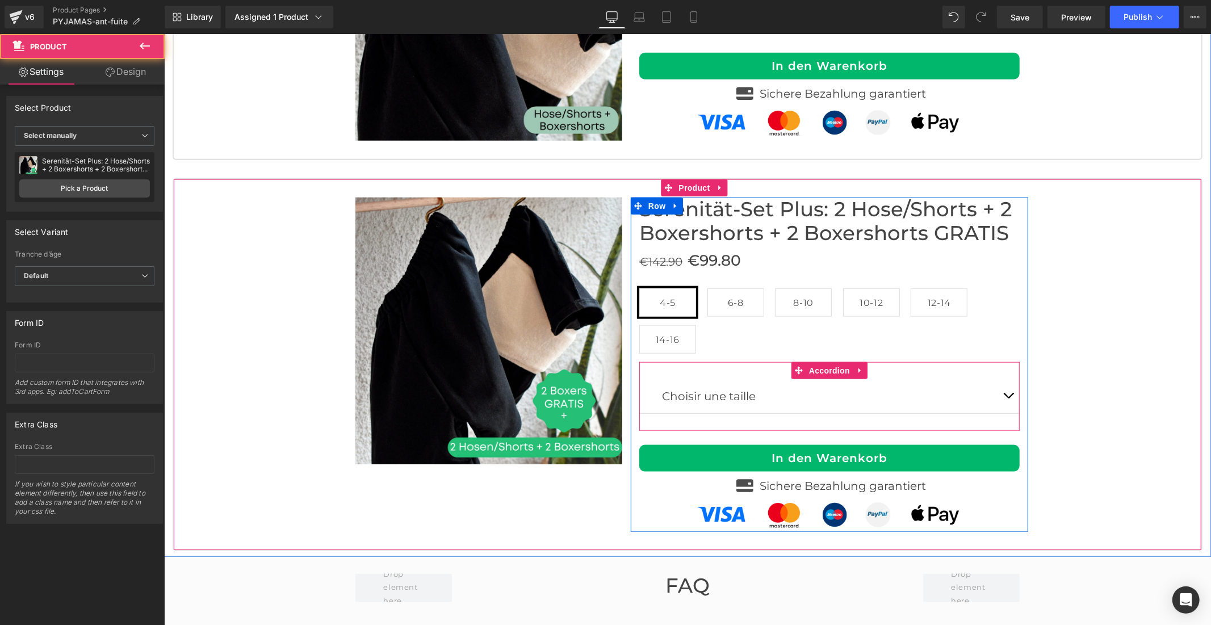
click at [706, 362] on div "Choisir une taille Text Block Image Accordion" at bounding box center [829, 396] width 380 height 69
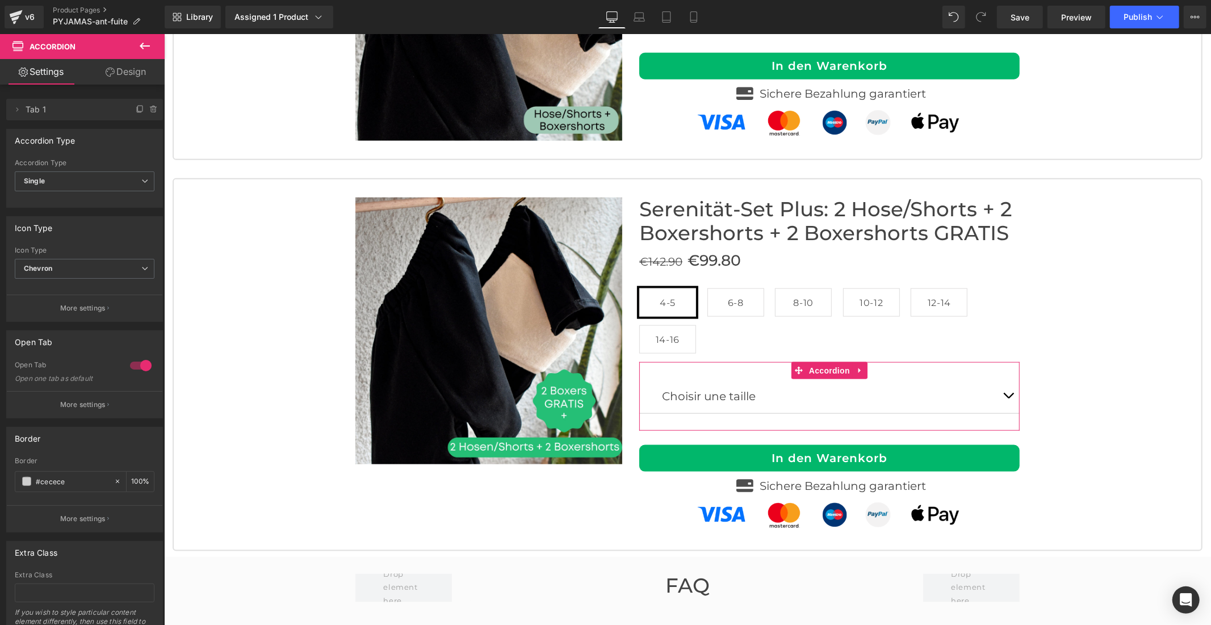
click at [106, 64] on link "Design" at bounding box center [126, 72] width 82 height 26
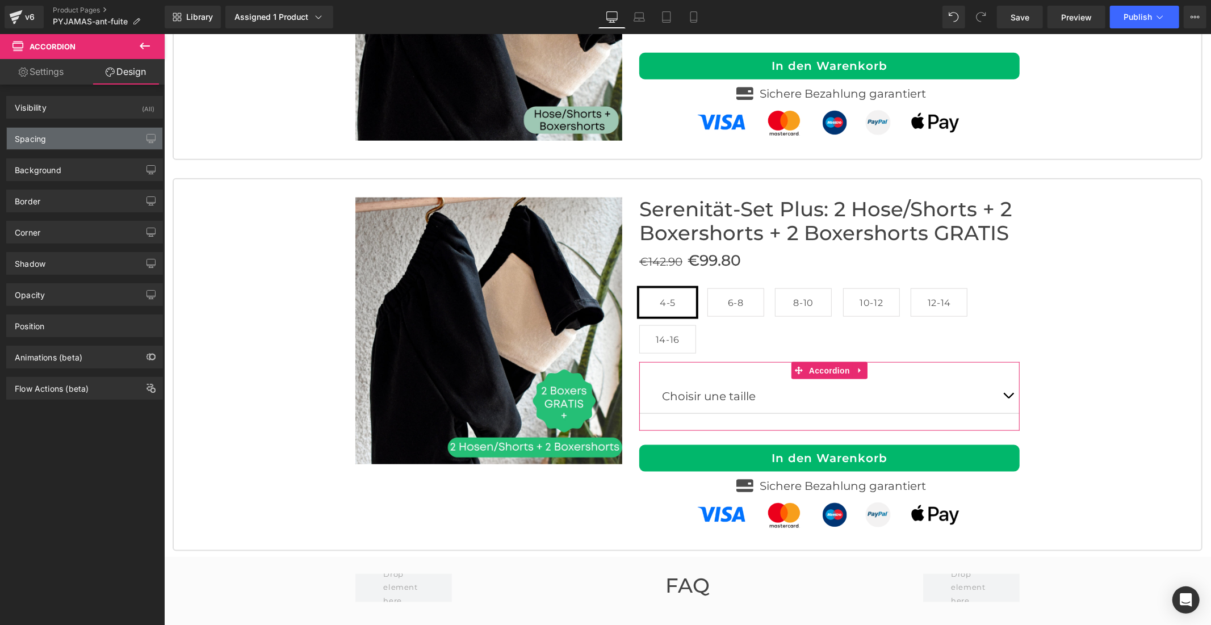
click at [64, 139] on div "Spacing" at bounding box center [85, 139] width 156 height 22
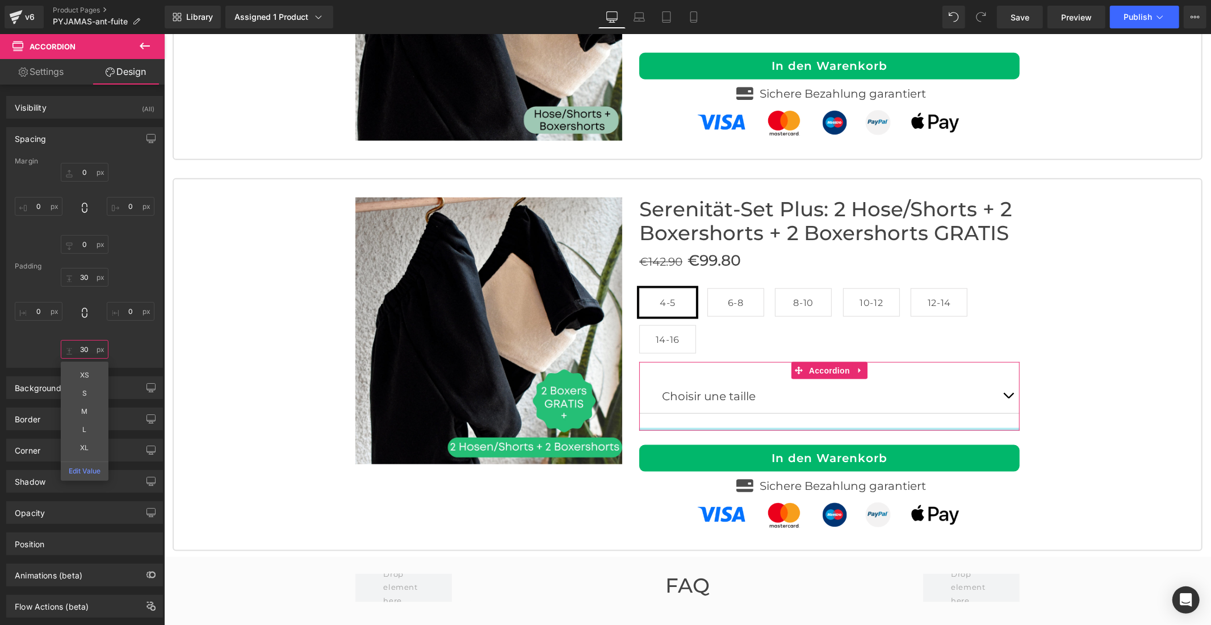
click at [85, 345] on input "text" at bounding box center [85, 349] width 48 height 19
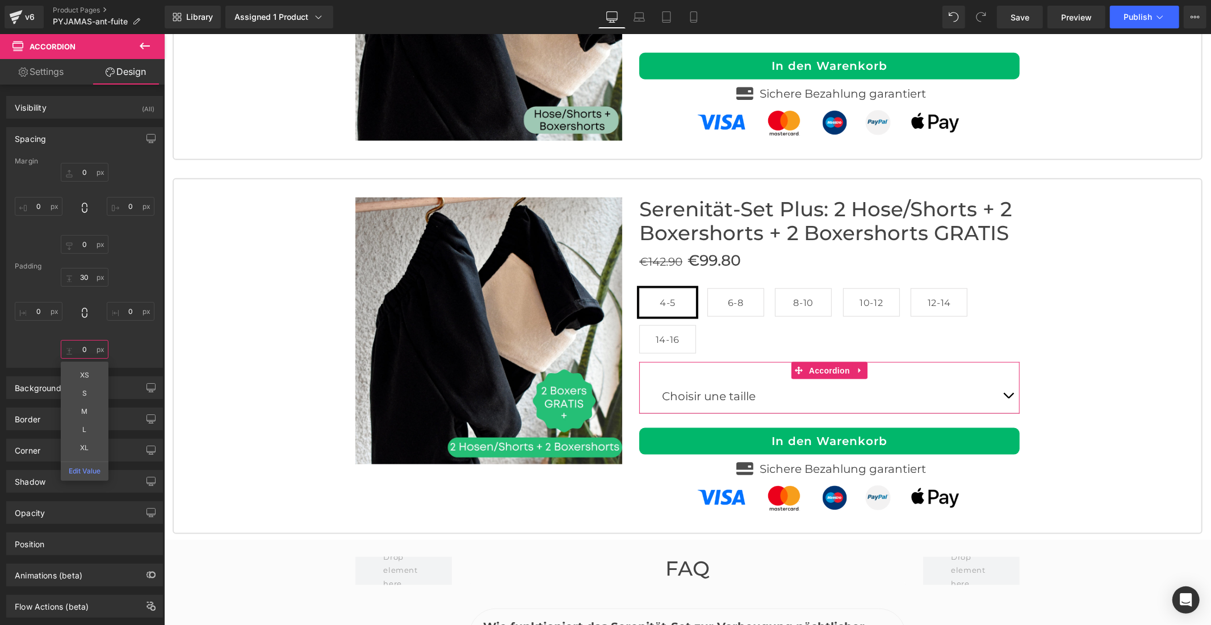
type input "0"
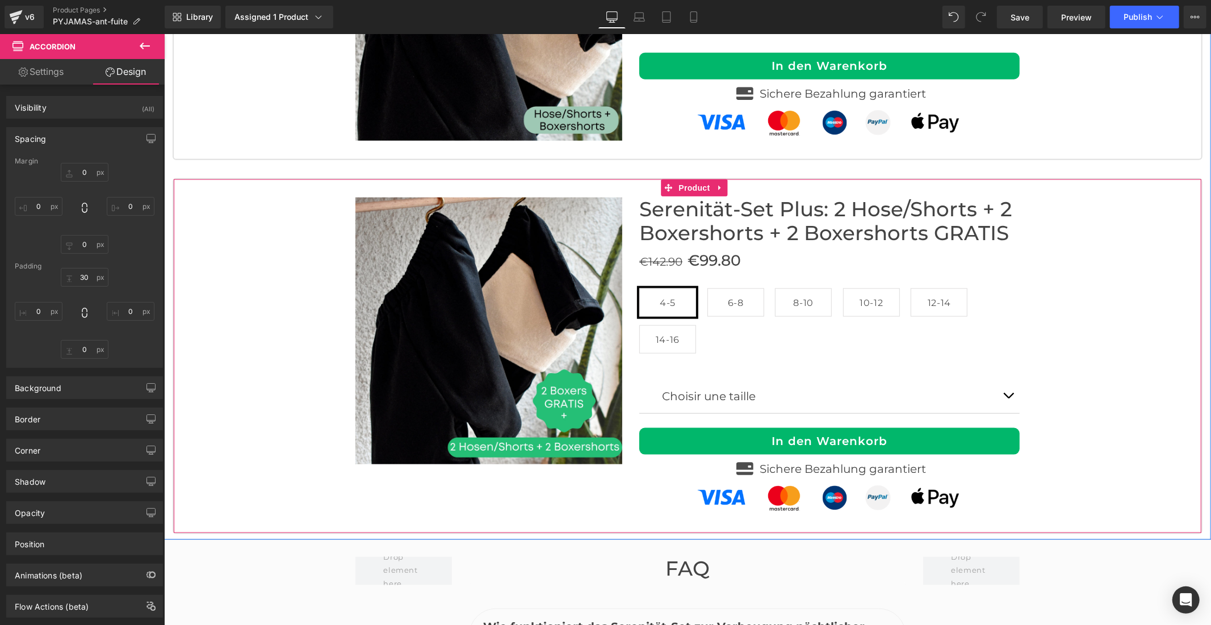
click at [1081, 342] on div "Sale Off (P) Image Row Serenität-Set Plus: 2 Hose/Shorts + 2 Boxershorts + 2 Bo…" at bounding box center [687, 355] width 1008 height 317
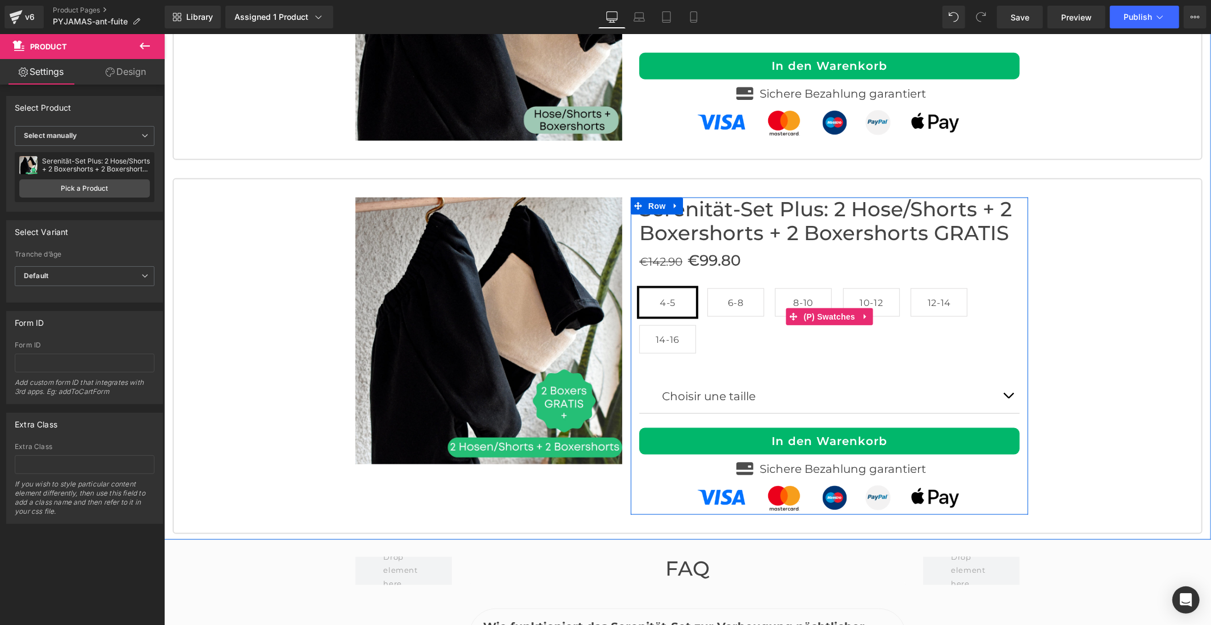
click at [712, 288] on div "4-5 6-8 8-10 10-12 12-14 14-16" at bounding box center [829, 325] width 380 height 74
click at [820, 308] on span "(P) Swatches" at bounding box center [828, 316] width 57 height 17
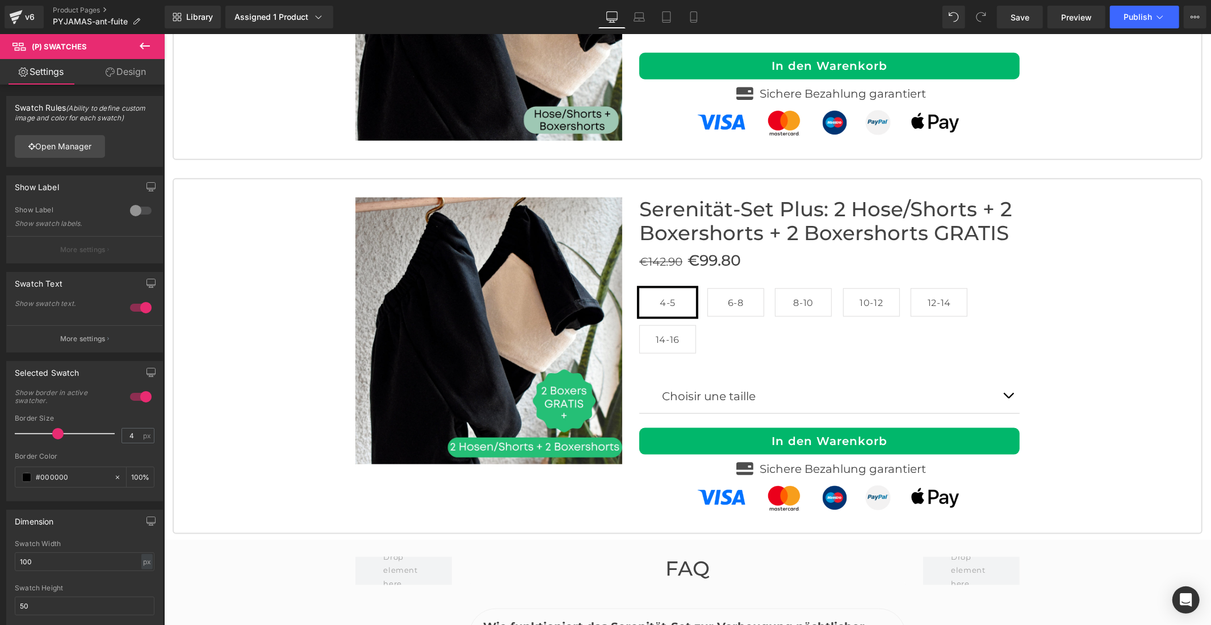
click at [115, 60] on link "Design" at bounding box center [126, 72] width 82 height 26
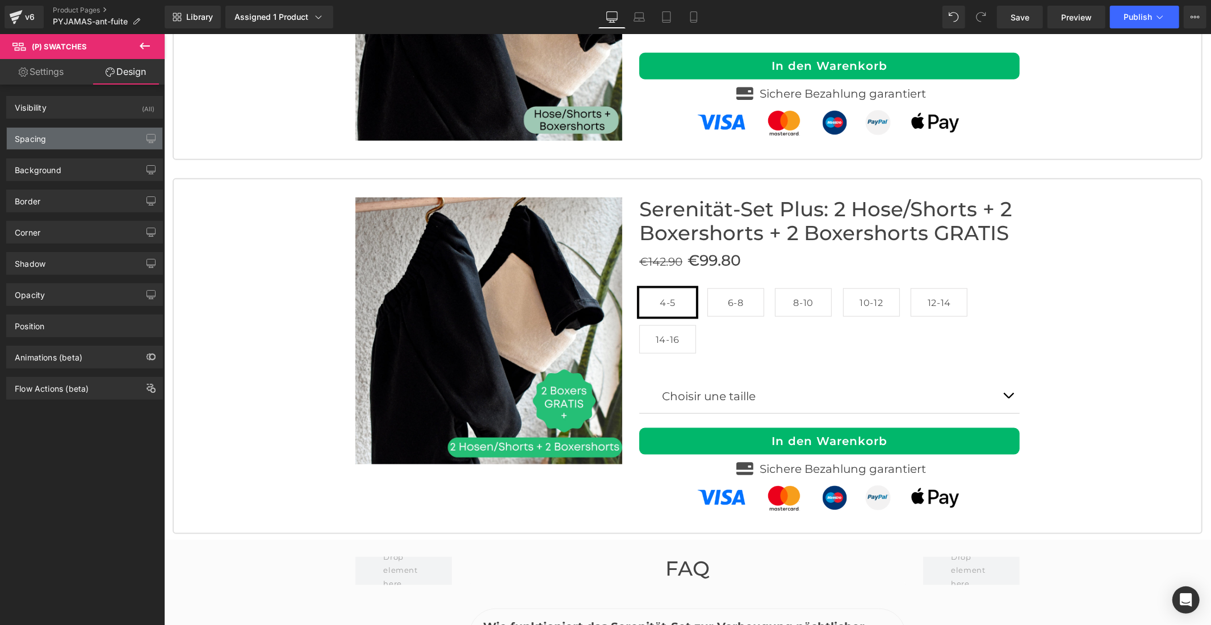
click at [77, 140] on div "Spacing" at bounding box center [85, 139] width 156 height 22
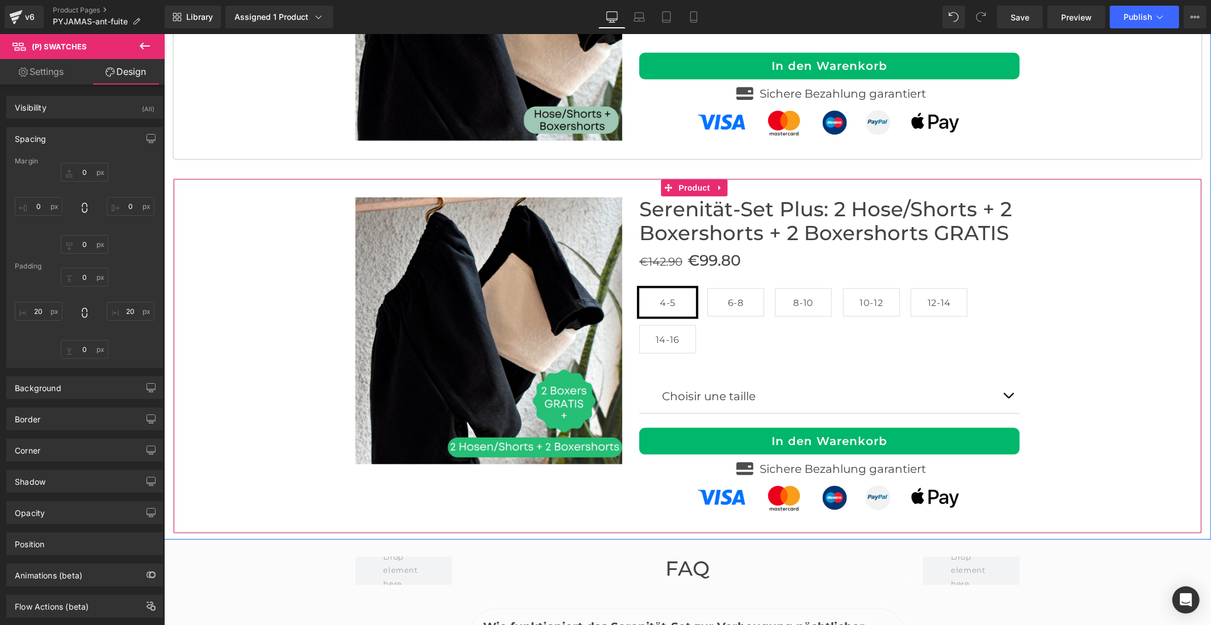
click at [1079, 267] on div "Sale Off (P) Image Row Serenität-Set Plus: 2 Hose/Shorts + 2 Boxershorts + 2 Bo…" at bounding box center [687, 355] width 1008 height 317
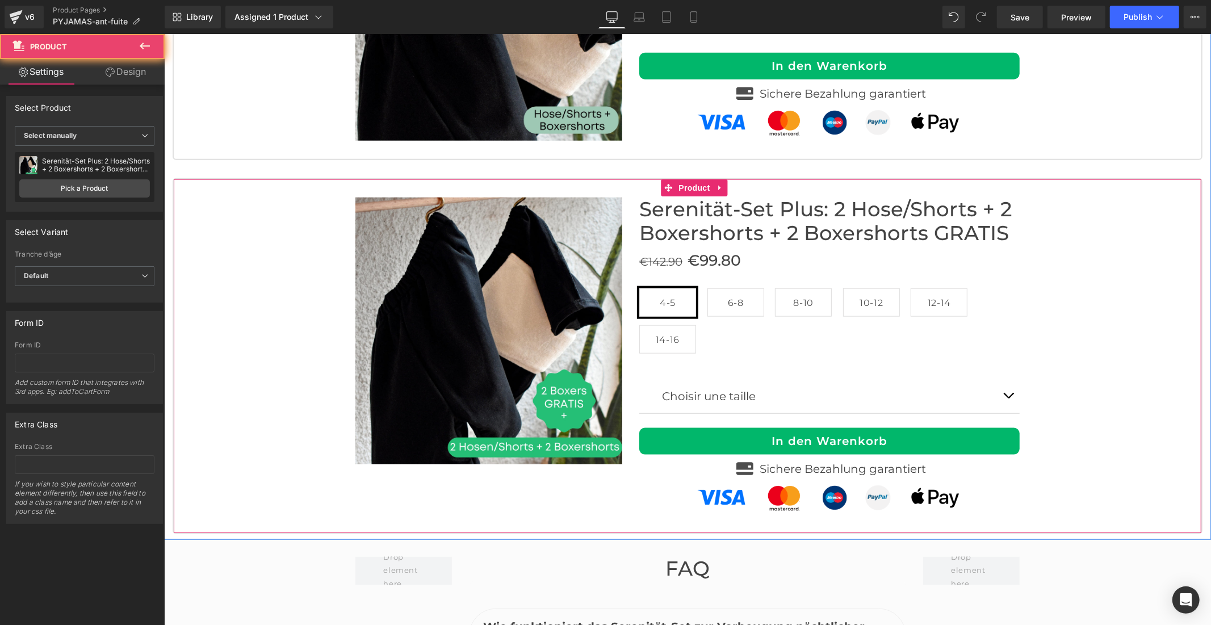
click at [1130, 268] on div "Sale Off (P) Image Row Serenität-Set Plus: 2 Hose/Shorts + 2 Boxershorts + 2 Bo…" at bounding box center [687, 355] width 1008 height 317
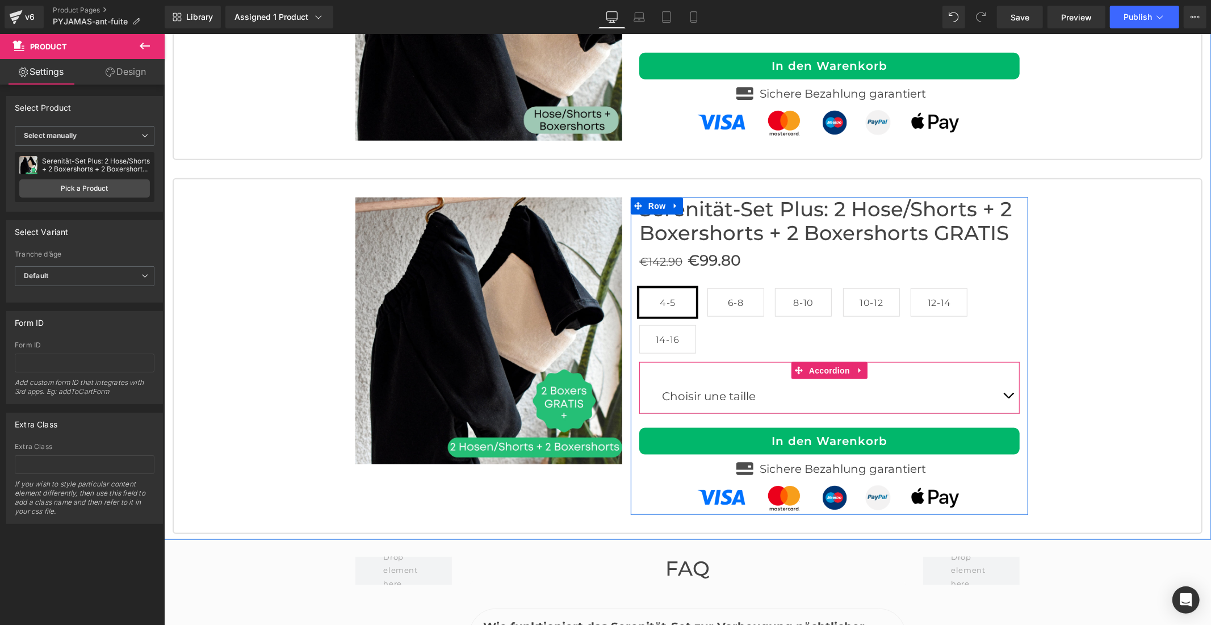
click at [817, 362] on span "Accordion" at bounding box center [828, 370] width 47 height 17
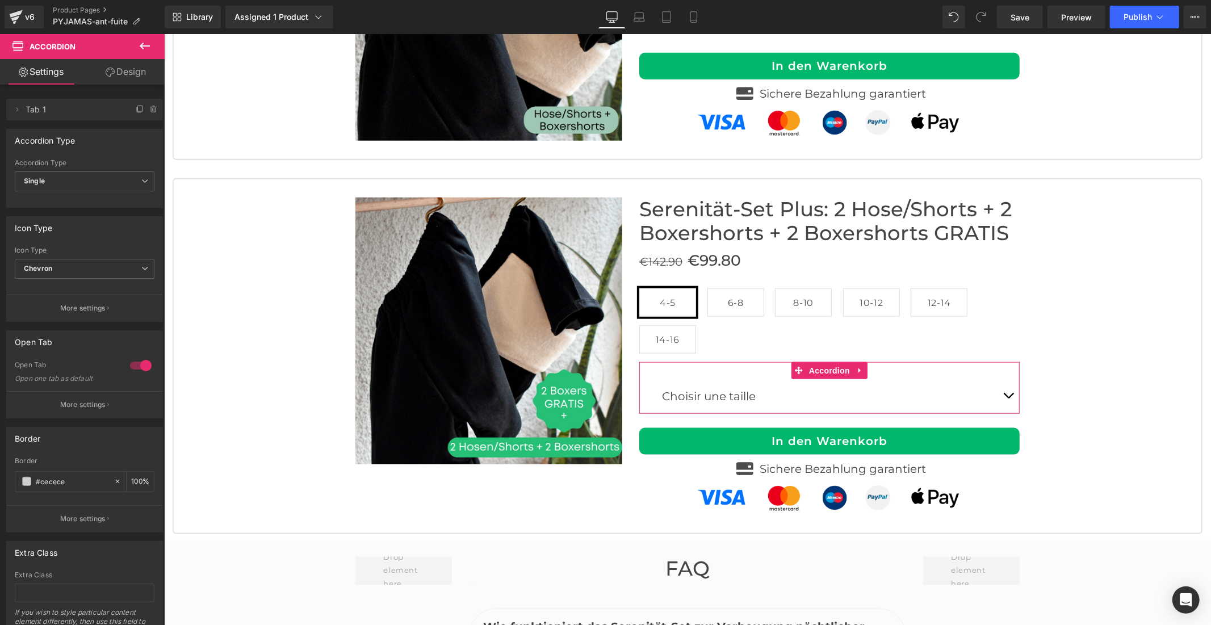
click at [129, 364] on div at bounding box center [140, 365] width 27 height 18
click at [1002, 20] on link "Save" at bounding box center [1020, 17] width 46 height 23
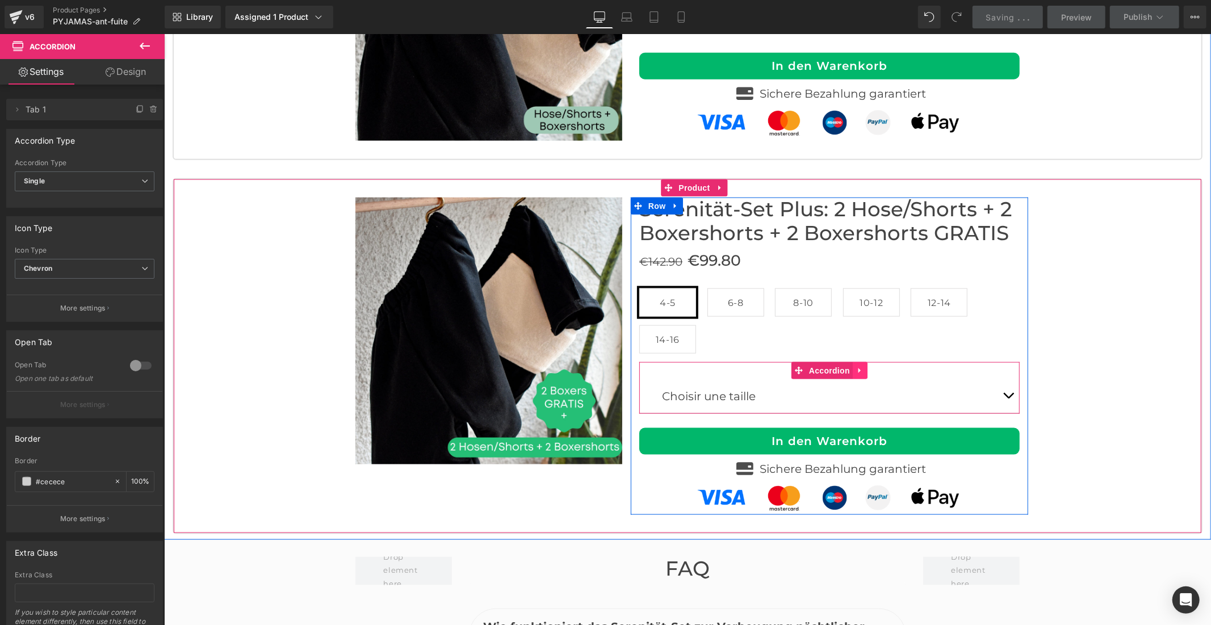
click at [858, 366] on icon at bounding box center [859, 370] width 8 height 9
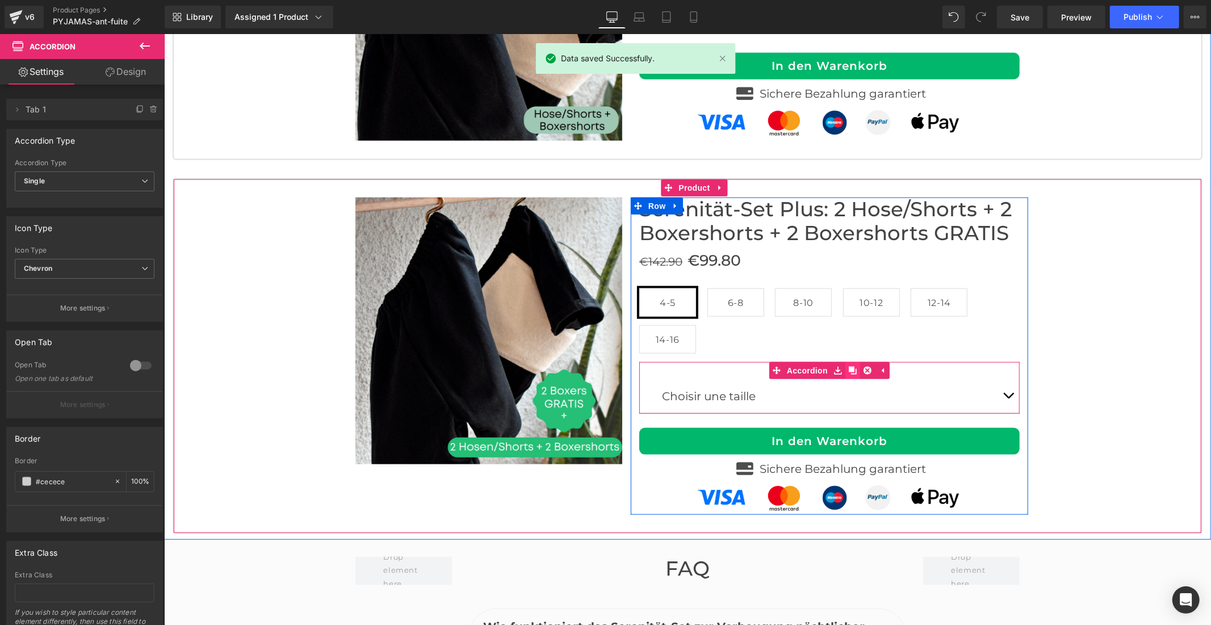
click at [848, 366] on icon at bounding box center [852, 370] width 8 height 9
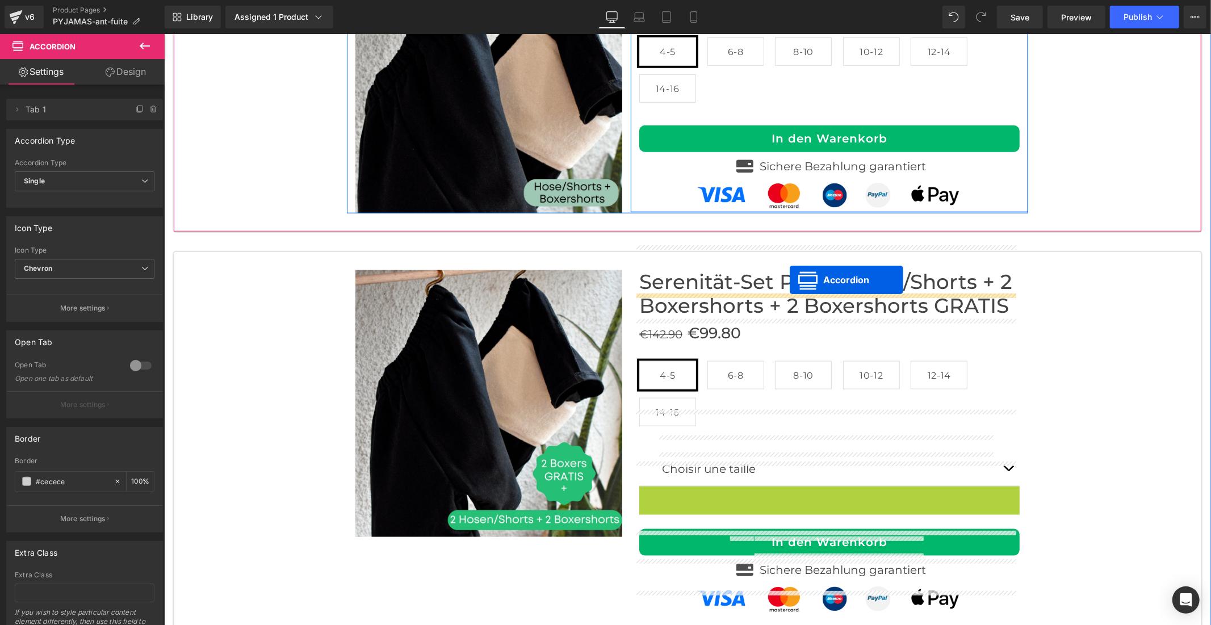
scroll to position [4491, 0]
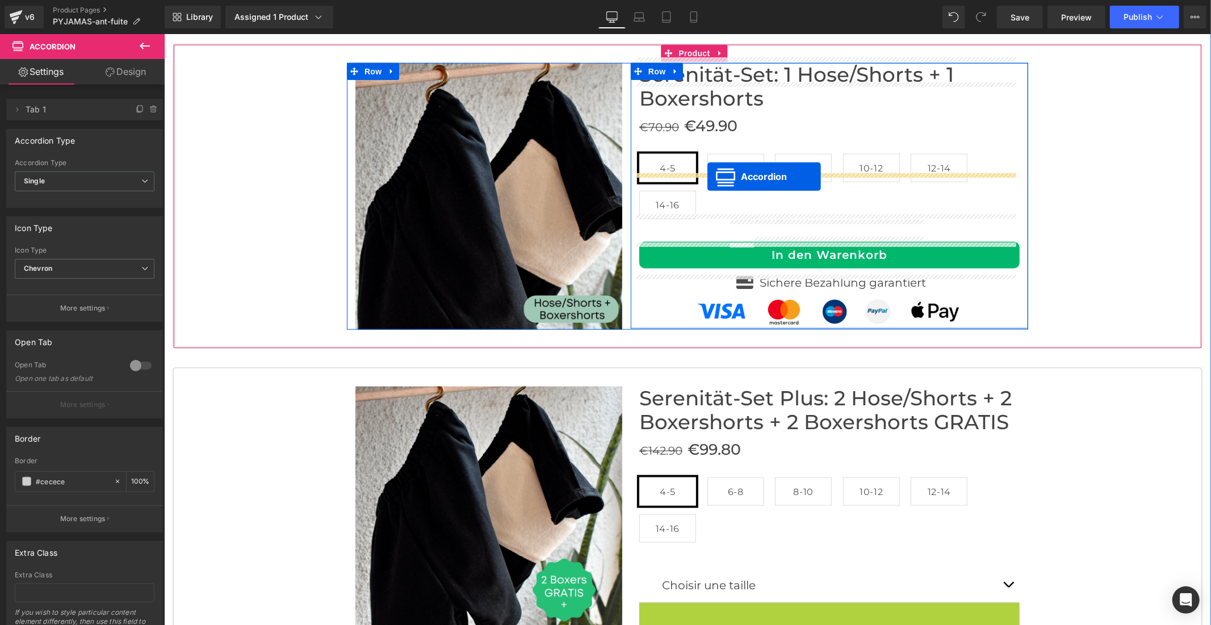
drag, startPoint x: 791, startPoint y: 366, endPoint x: 707, endPoint y: 176, distance: 207.4
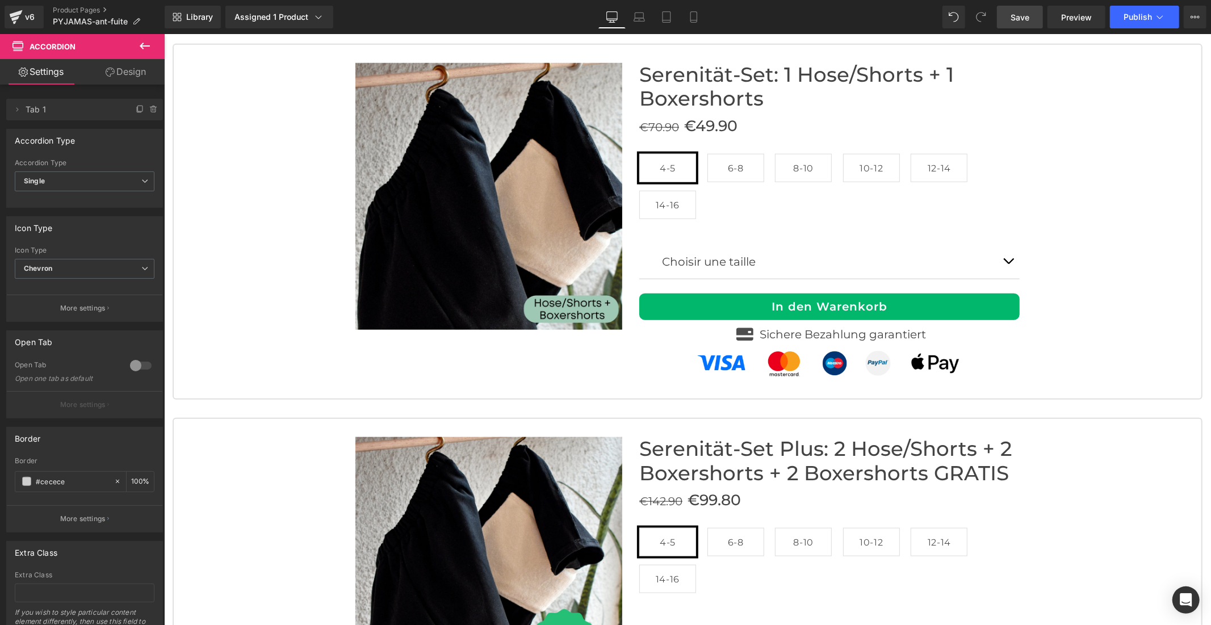
click at [1028, 18] on span "Save" at bounding box center [1019, 17] width 19 height 12
click at [1131, 14] on span "Publish" at bounding box center [1137, 16] width 28 height 9
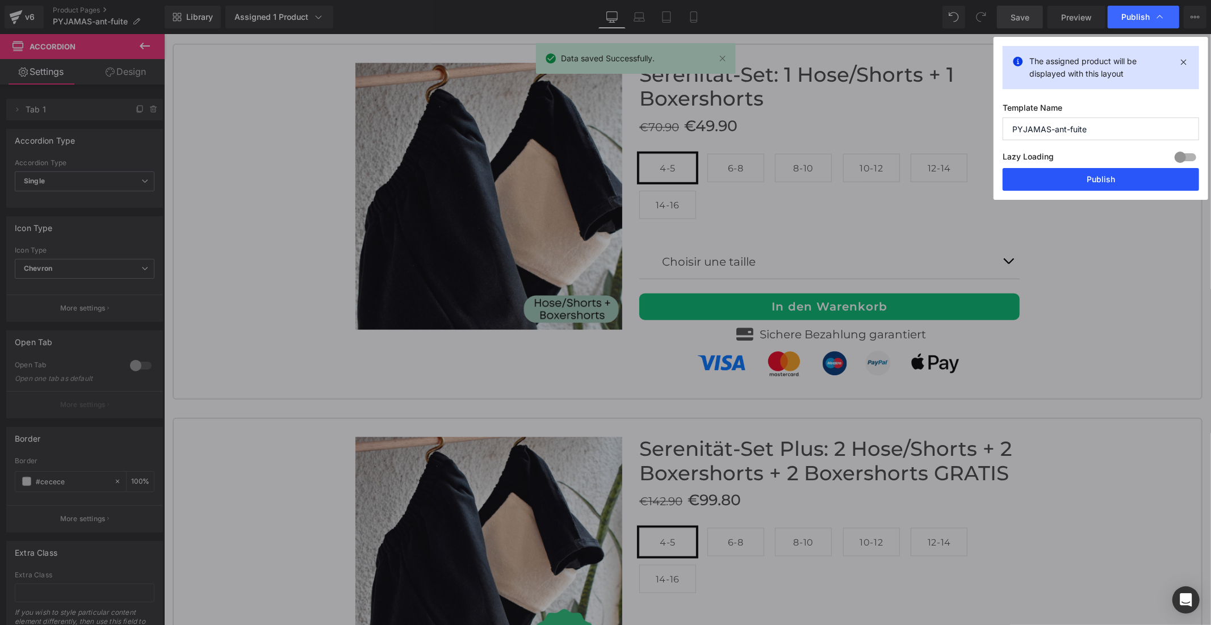
drag, startPoint x: 1108, startPoint y: 178, endPoint x: 938, endPoint y: 135, distance: 175.1
click at [1108, 178] on button "Publish" at bounding box center [1100, 179] width 196 height 23
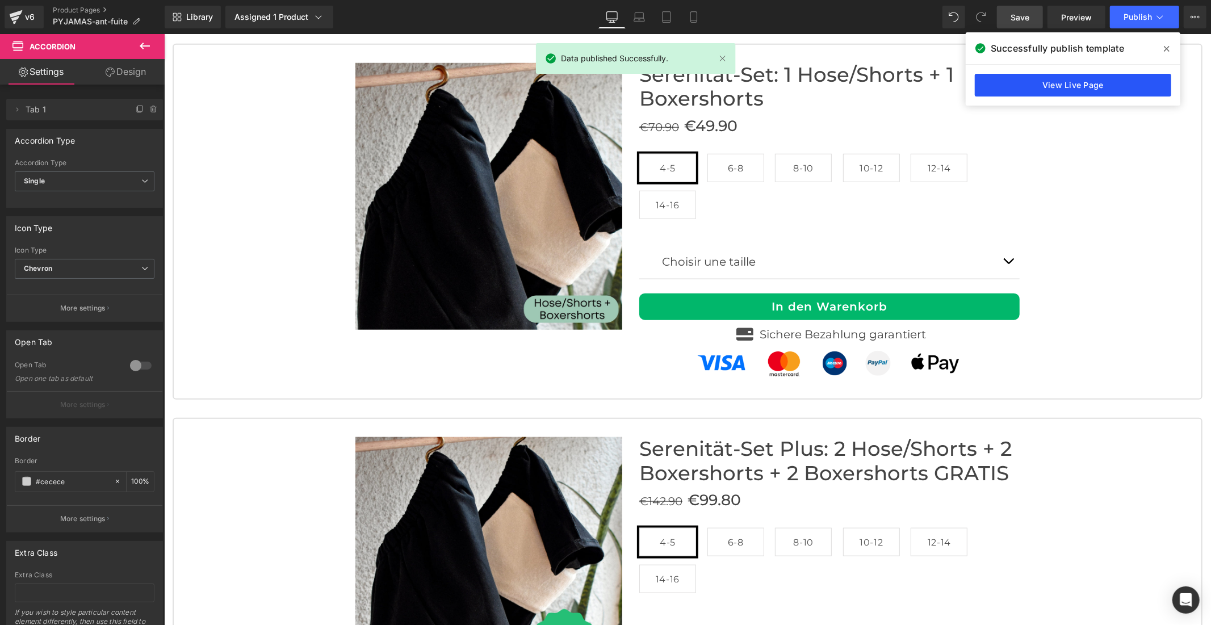
click at [1100, 82] on link "View Live Page" at bounding box center [1073, 85] width 196 height 23
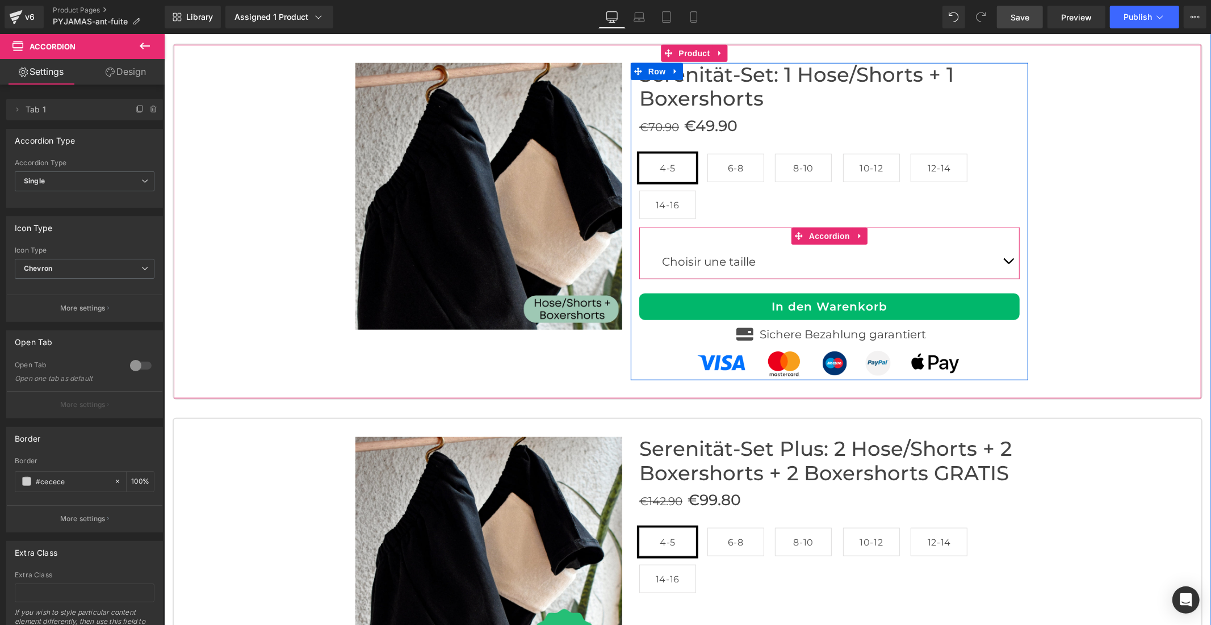
click at [1002, 244] on button "button" at bounding box center [1007, 261] width 23 height 34
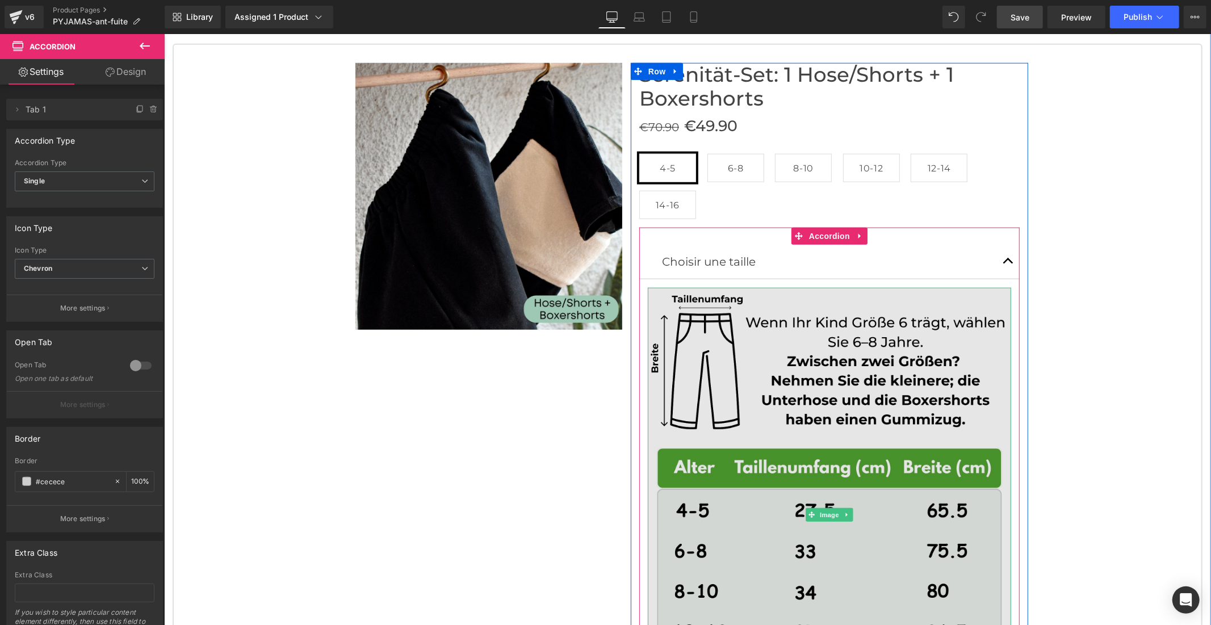
click at [852, 318] on img at bounding box center [828, 514] width 363 height 454
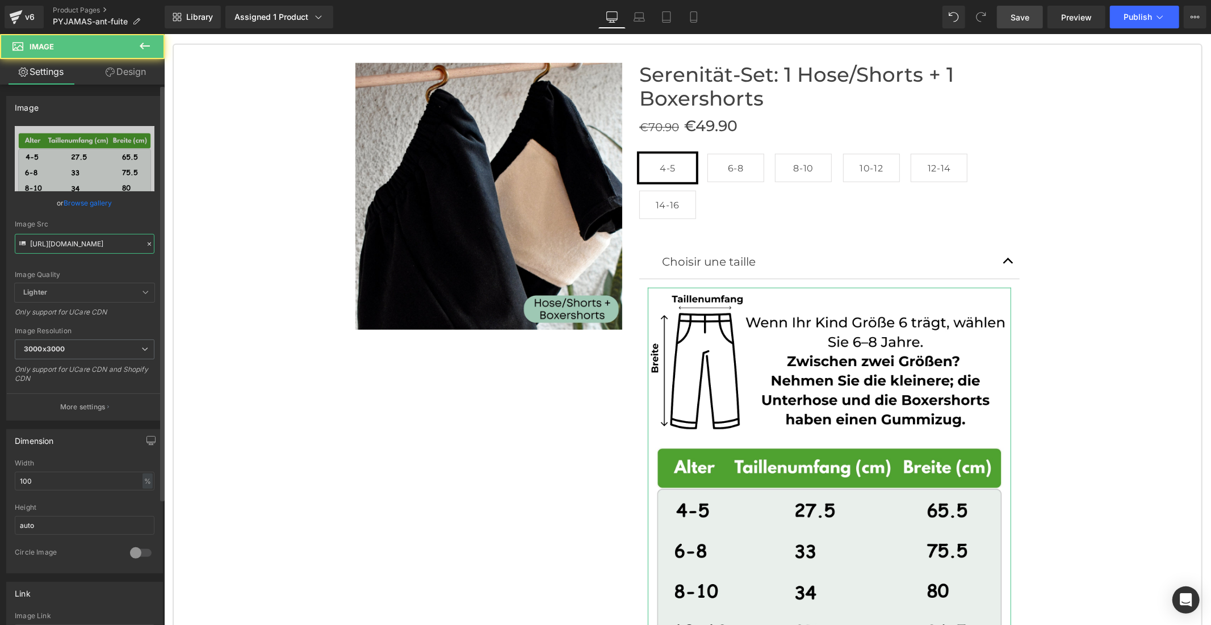
click at [87, 251] on input "[URL][DOMAIN_NAME]" at bounding box center [85, 244] width 140 height 20
paste input "1.jpg?v=1757676623"
type input "[URL][DOMAIN_NAME]"
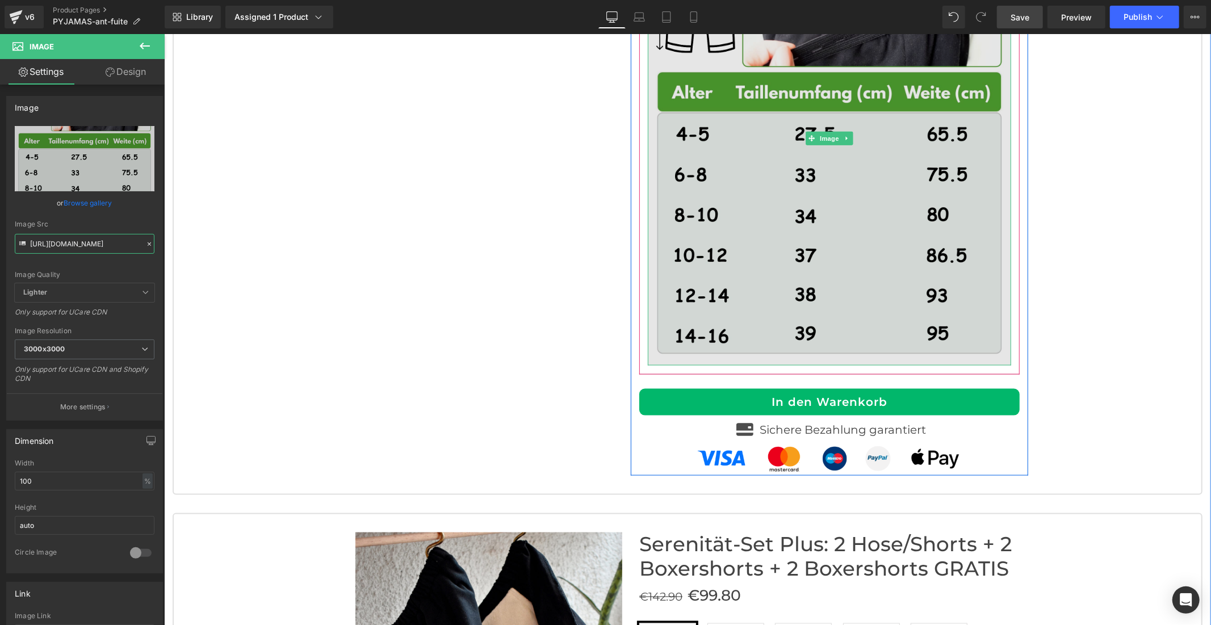
scroll to position [5121, 0]
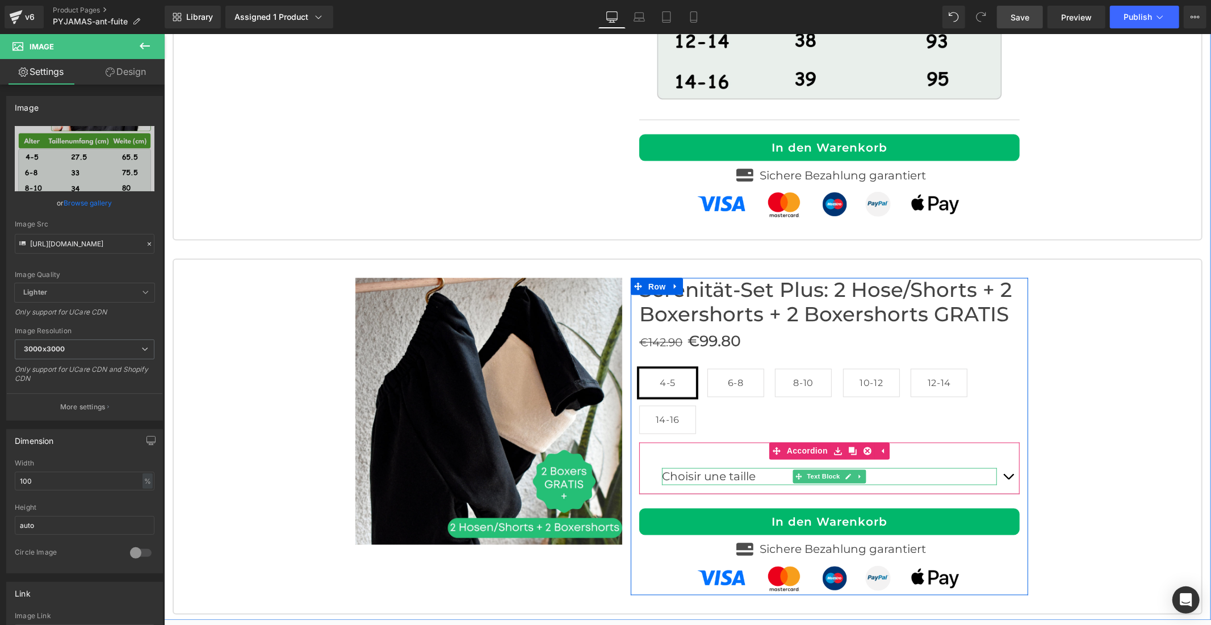
click at [764, 468] on p "Choisir une taille" at bounding box center [828, 476] width 335 height 17
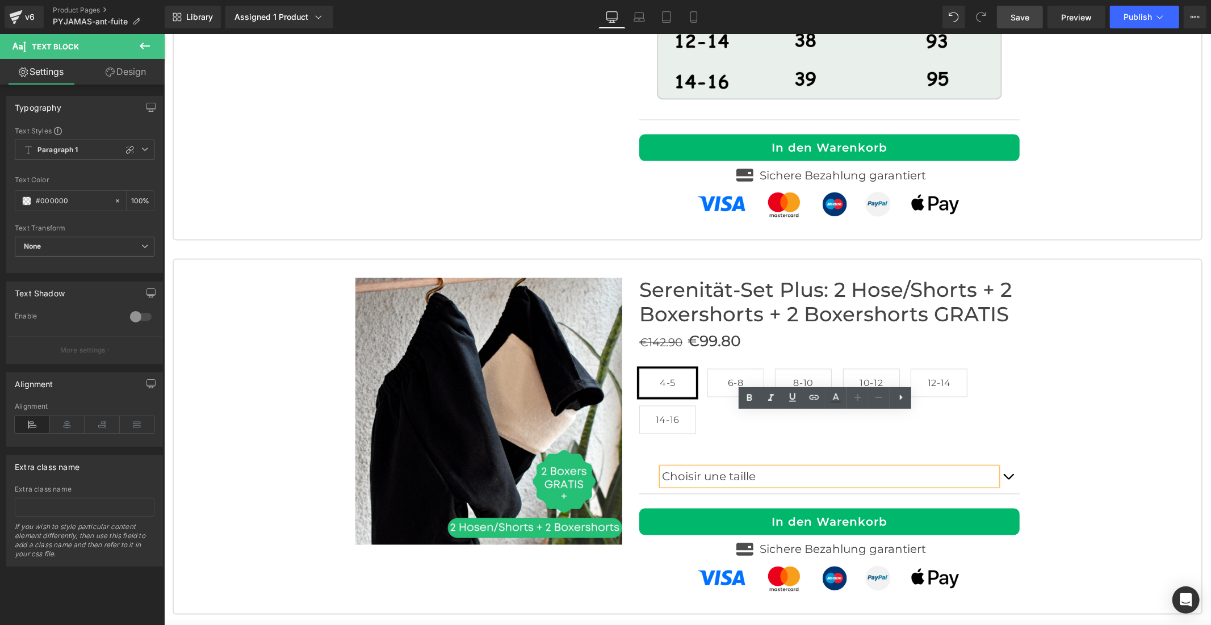
click at [1008, 479] on span "button" at bounding box center [1008, 479] width 0 height 0
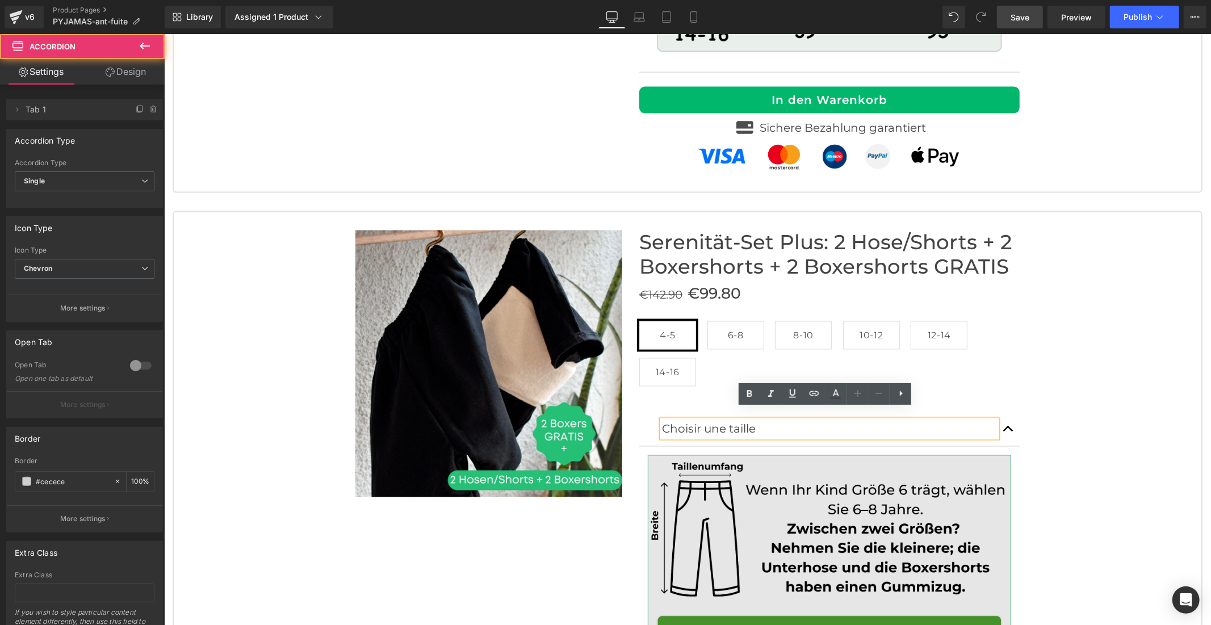
scroll to position [5310, 0]
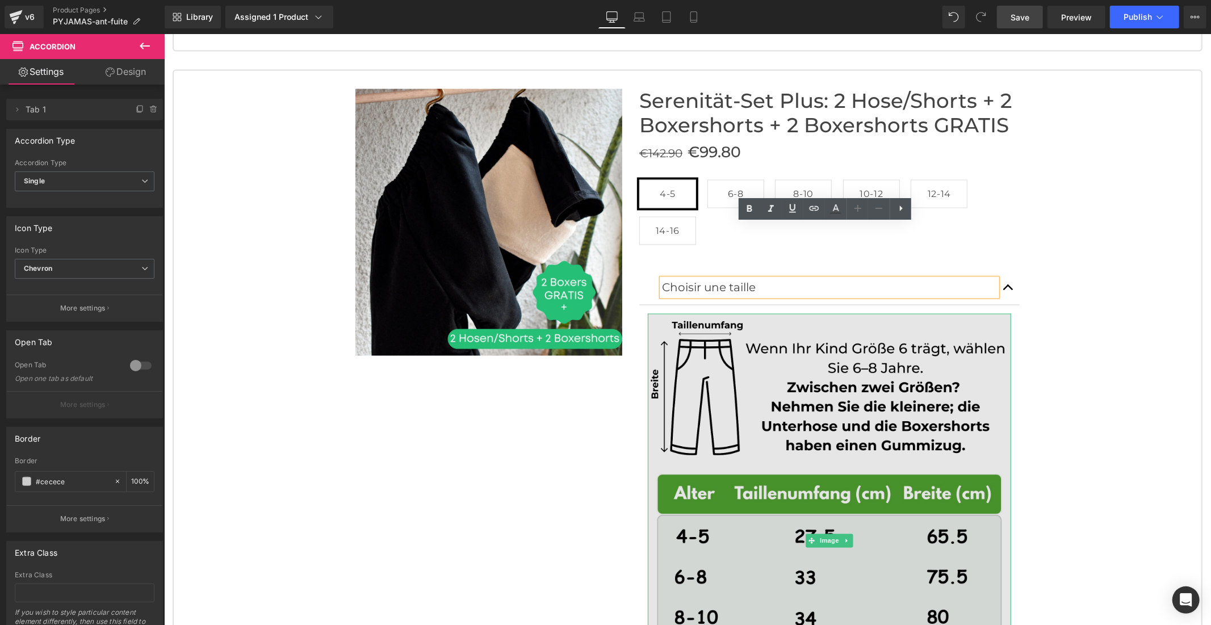
click at [762, 411] on img at bounding box center [828, 540] width 363 height 454
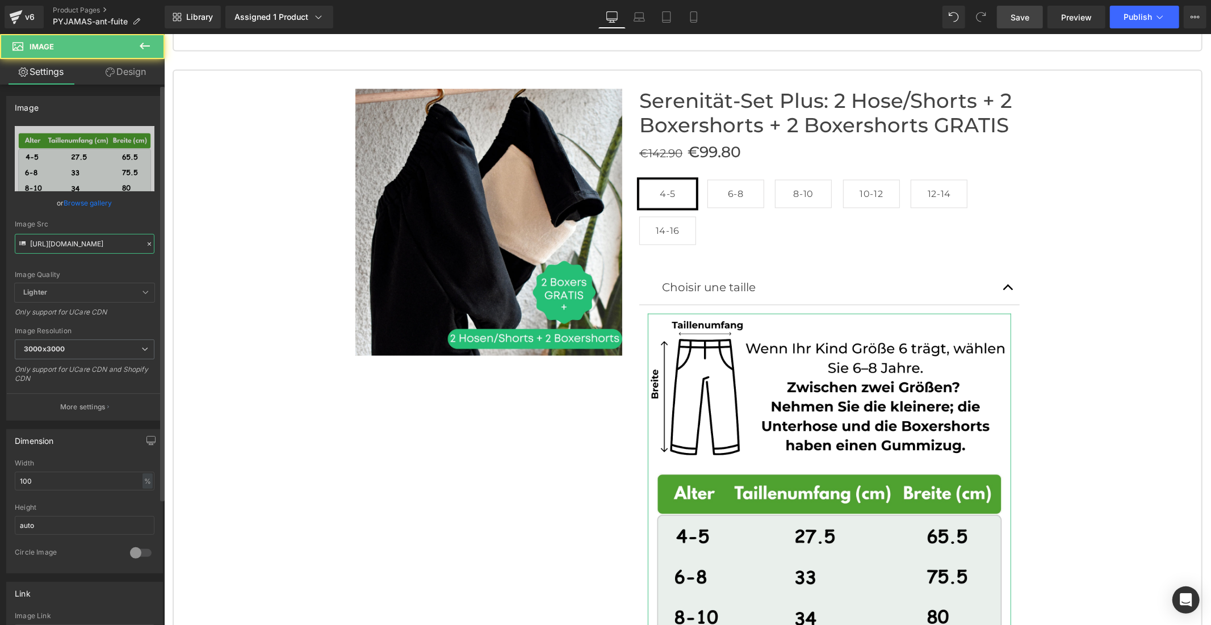
click at [74, 246] on input "[URL][DOMAIN_NAME]" at bounding box center [85, 244] width 140 height 20
paste input "1.jpg?v=1757676623"
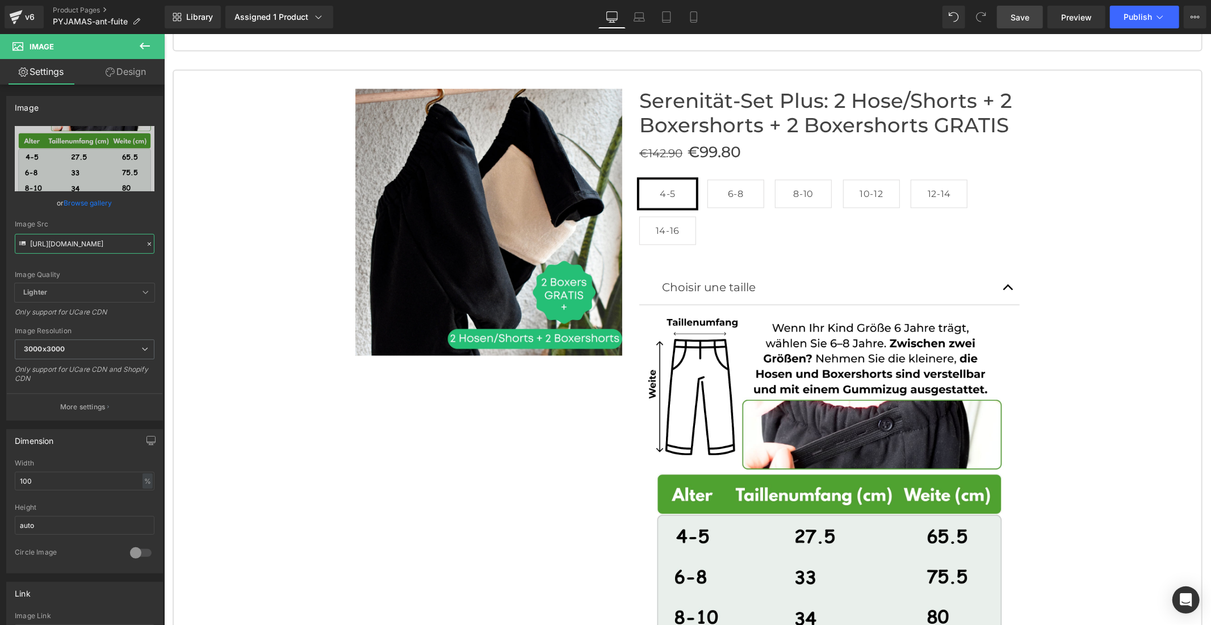
type input "[URL][DOMAIN_NAME]"
click at [1017, 15] on span "Save" at bounding box center [1019, 17] width 19 height 12
click at [1132, 17] on span "Publish" at bounding box center [1137, 16] width 28 height 9
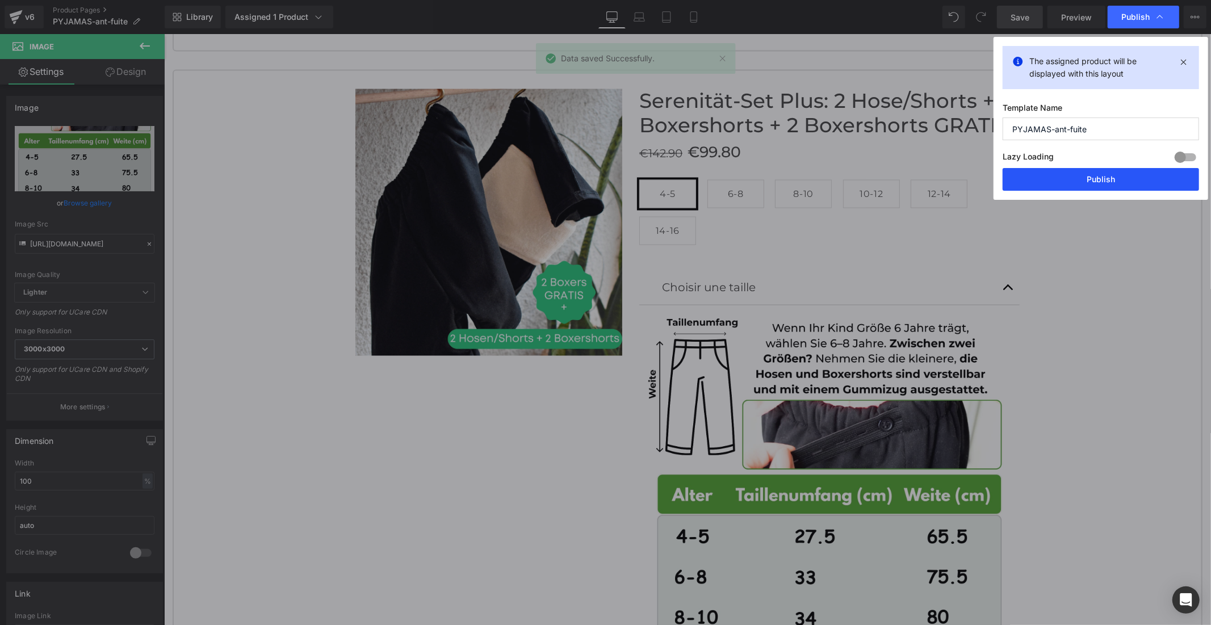
click at [1065, 180] on button "Publish" at bounding box center [1100, 179] width 196 height 23
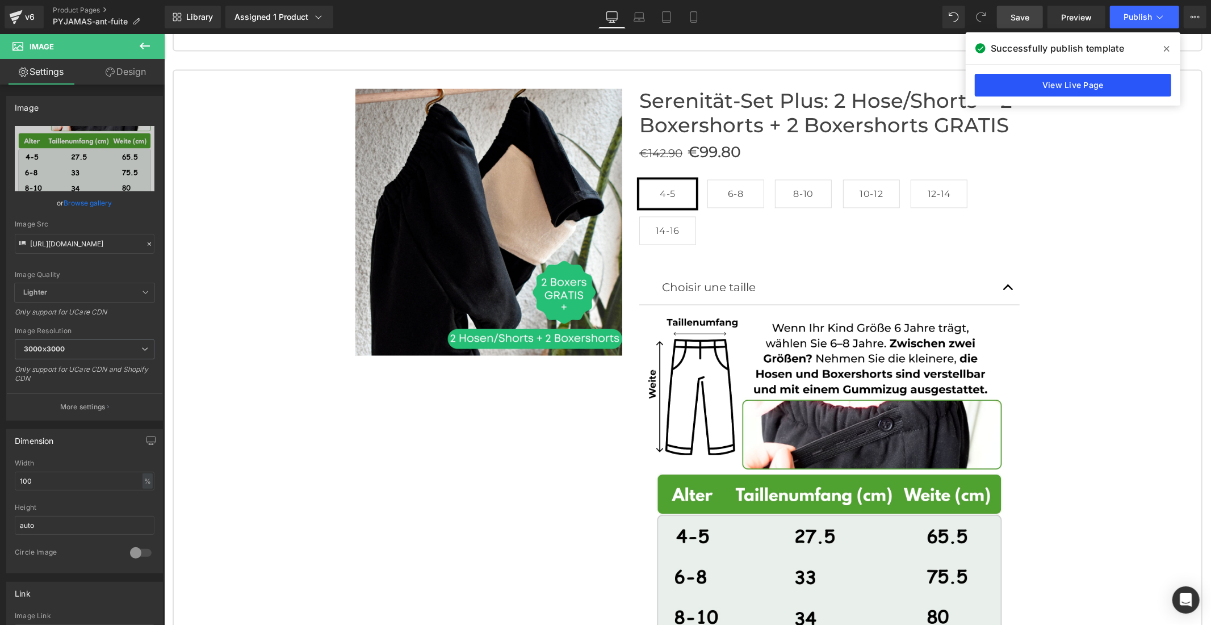
click at [1013, 87] on link "View Live Page" at bounding box center [1073, 85] width 196 height 23
